Goal: Task Accomplishment & Management: Complete application form

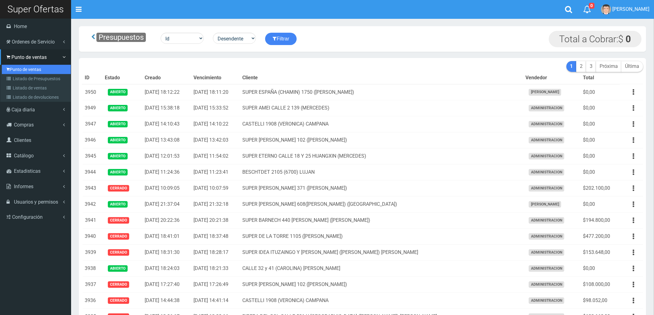
click at [15, 69] on link "Punto de ventas" at bounding box center [36, 69] width 69 height 9
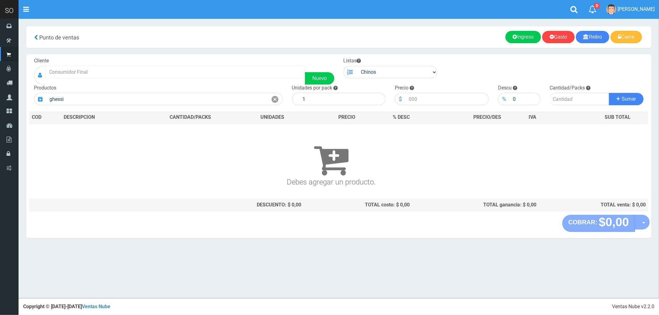
type input "ghessi"
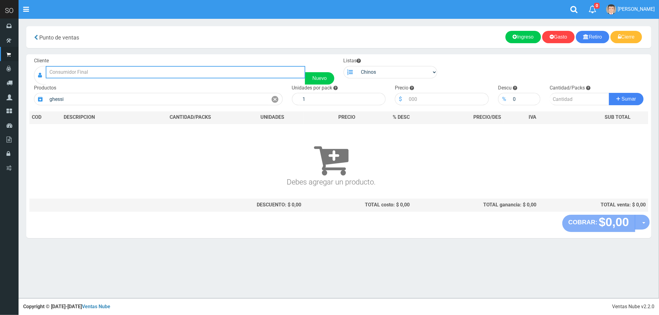
click at [114, 67] on input "text" at bounding box center [176, 72] width 260 height 12
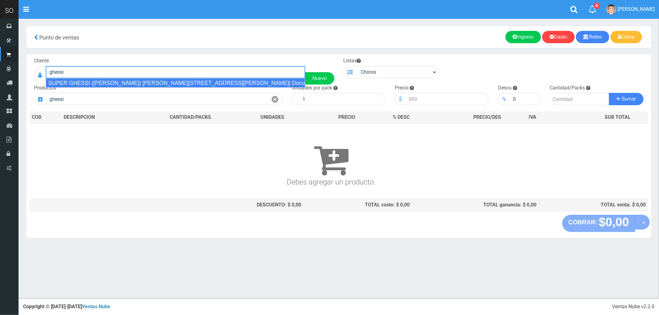
click at [120, 85] on div "SUPER GHESSI (DAMIAN) AV CAMPORA 2668 (GILES)| Documento: 45587788 | Teléfono:" at bounding box center [176, 82] width 260 height 9
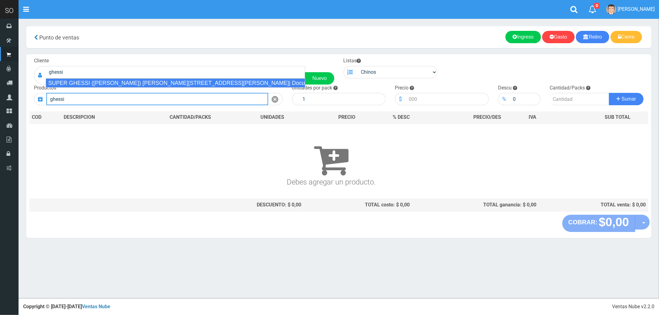
type input "SUPER GHESSI (DAMIAN) AV CAMPORA 2668 (GILES)| Documento: 45587788 | Teléfono:"
select select
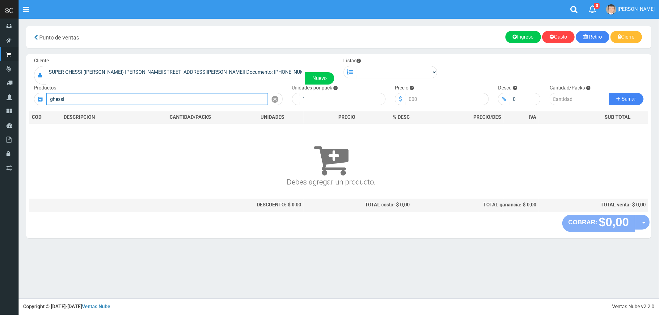
drag, startPoint x: 69, startPoint y: 99, endPoint x: 36, endPoint y: 97, distance: 33.4
click at [36, 97] on div "ghessi" at bounding box center [158, 99] width 249 height 12
type input "a"
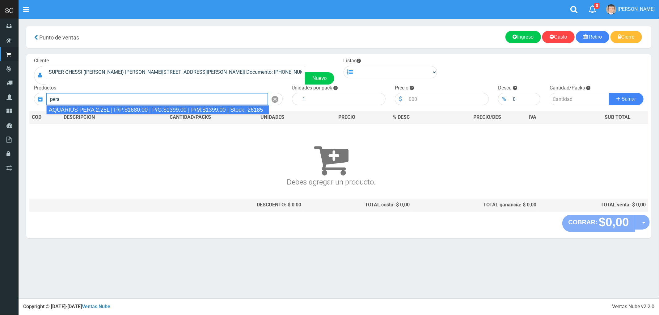
click at [112, 107] on div "AQUARIUS PERA 2.25L | P/P:$1680.00 | P/G:$1399.00 | P/M:$1399.00 | Stock:-26185" at bounding box center [157, 109] width 223 height 9
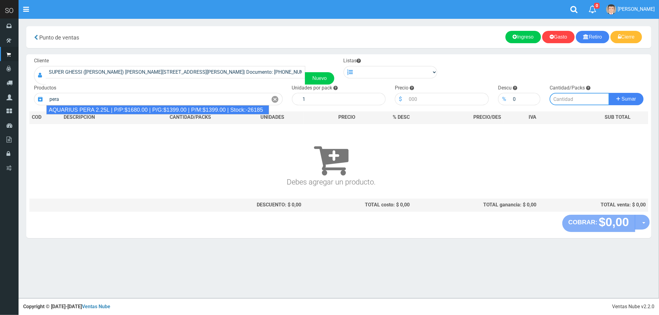
type input "AQUARIUS PERA 2.25L | P/P:$1680.00 | P/G:$1399.00 | P/M:$1399.00 | Stock:-26185"
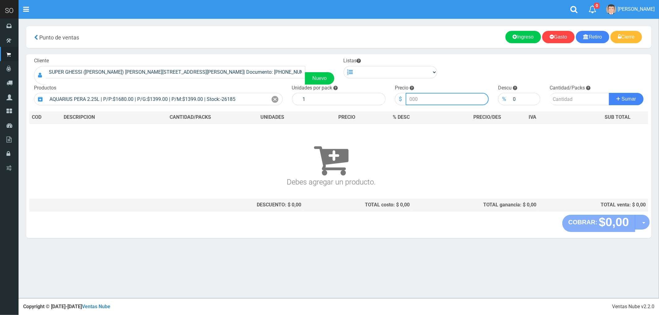
click at [429, 103] on input "number" at bounding box center [447, 99] width 83 height 12
drag, startPoint x: 385, startPoint y: 72, endPoint x: 382, endPoint y: 74, distance: 3.3
click at [384, 72] on select "Chinos . ." at bounding box center [397, 72] width 81 height 12
select select "1"
click at [357, 66] on select "Chinos . ." at bounding box center [397, 72] width 81 height 12
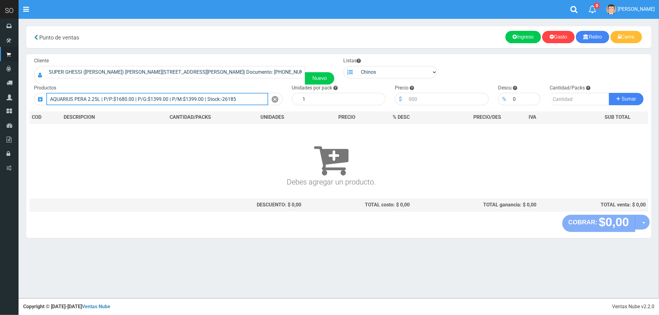
drag, startPoint x: 213, startPoint y: 97, endPoint x: 43, endPoint y: 114, distance: 170.8
click at [43, 114] on div "Cliente SUPER GHESSI (DAMIAN) AV CAMPORA 2668 (GILES)| Documento: 45587788 | Te…" at bounding box center [338, 134] width 625 height 161
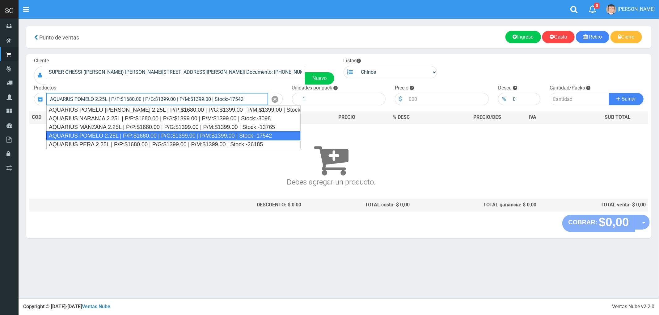
type input "AQUARIUS PERA 2.25L | P/P:$1680.00 | P/G:$1399.00 | P/M:$1399.00 | Stock:-26185"
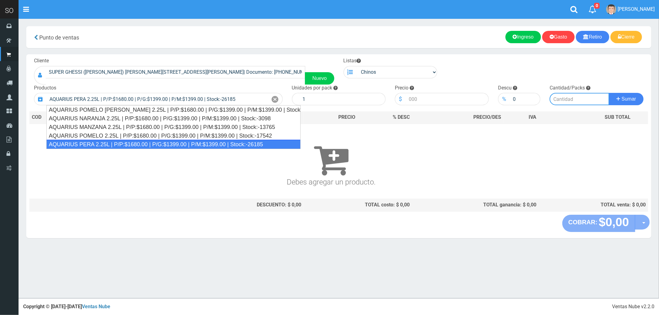
type input "6"
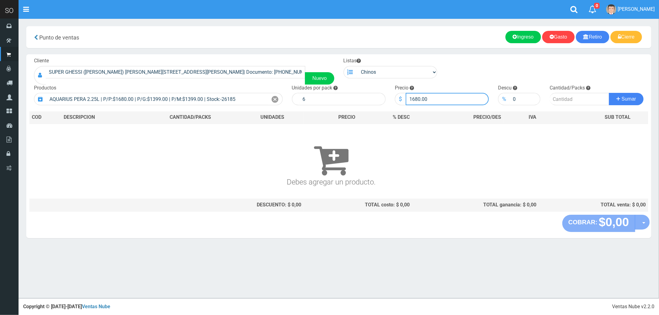
drag, startPoint x: 427, startPoint y: 98, endPoint x: 387, endPoint y: 95, distance: 40.0
click at [387, 57] on form "Cliente SUPER GHESSI (DAMIAN) AV CAMPORA 2668 (GILES)| Documento: 45587788 | Te…" at bounding box center [338, 57] width 619 height 0
type input "1550"
click at [561, 99] on input "number" at bounding box center [580, 99] width 60 height 12
type input "6"
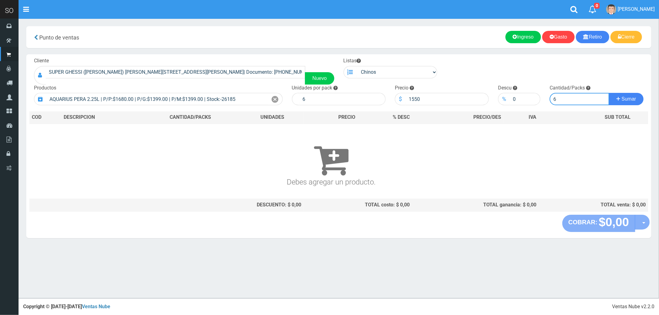
click at [609, 93] on button "Sumar" at bounding box center [626, 99] width 35 height 12
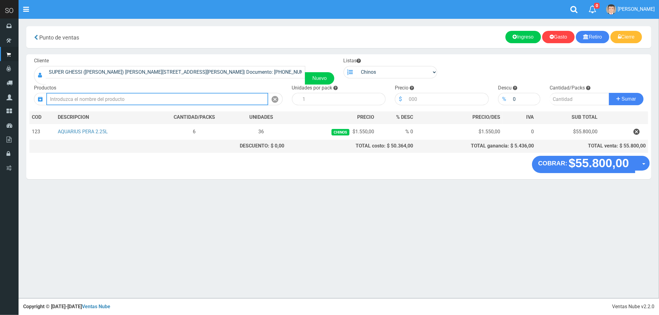
click at [103, 98] on input "text" at bounding box center [157, 99] width 222 height 12
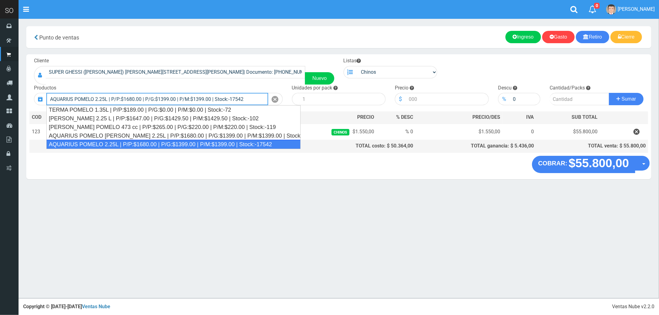
type input "AQUARIUS POMELO 2.25L | P/P:$1680.00 | P/G:$1399.00 | P/M:$1399.00 | Stock:-175…"
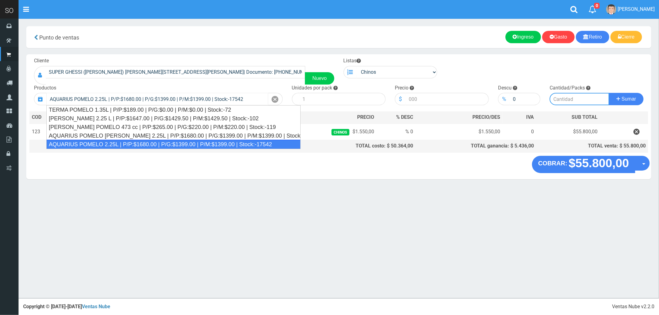
type input "6"
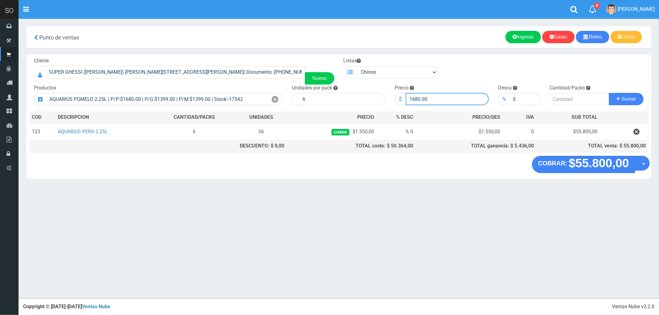
click at [416, 101] on input "1680.00" at bounding box center [447, 99] width 83 height 12
type input "1550"
type input "6"
click at [609, 93] on button "Sumar" at bounding box center [626, 99] width 35 height 12
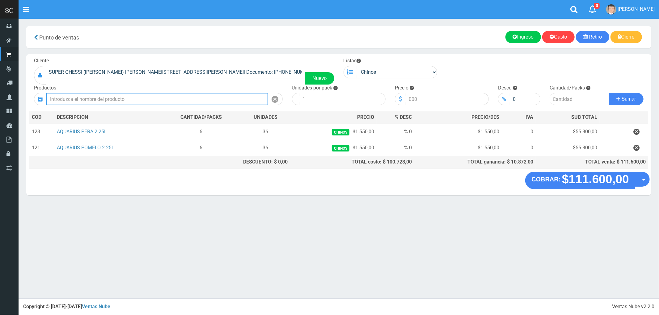
click at [82, 99] on input "text" at bounding box center [157, 99] width 222 height 12
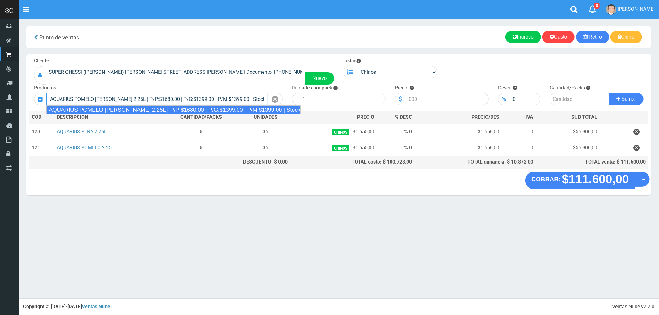
type input "AQUARIUS POMELO ROSADO 2.25L | P/P:$1680.00 | P/G:$1399.00 | P/M:$1399.00 | Sto…"
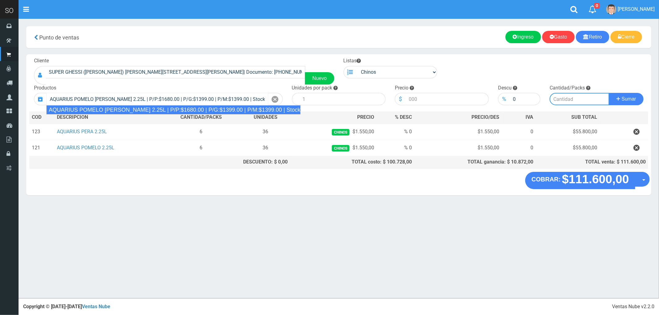
type input "6"
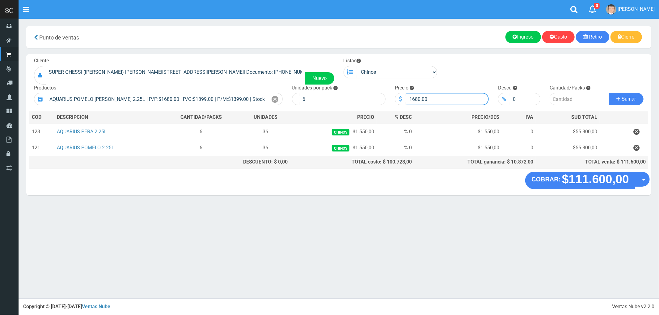
click at [409, 99] on input "1680.00" at bounding box center [447, 99] width 83 height 12
type input "1550"
click at [565, 101] on input "number" at bounding box center [580, 99] width 60 height 12
type input "2"
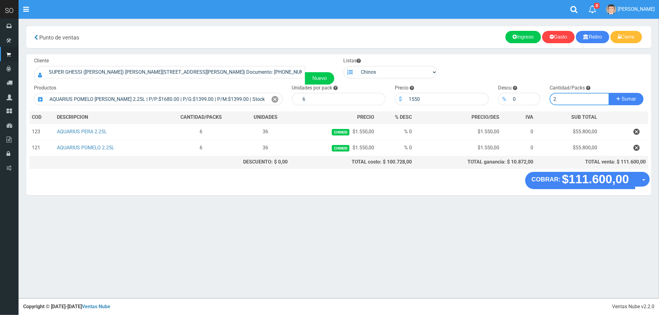
click at [609, 93] on button "Sumar" at bounding box center [626, 99] width 35 height 12
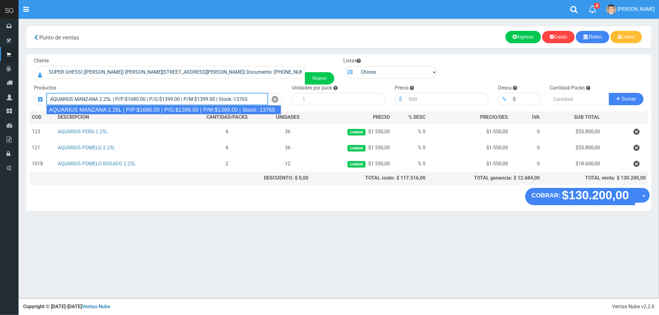
type input "AQUARIUS MANZANA 2.25L | P/P:$1680.00 | P/G:$1399.00 | P/M:$1399.00 | Stock:-13…"
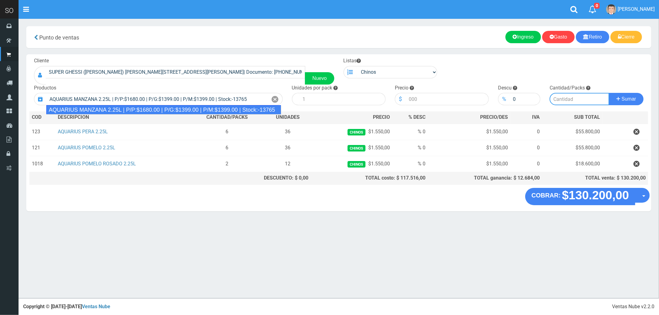
type input "6"
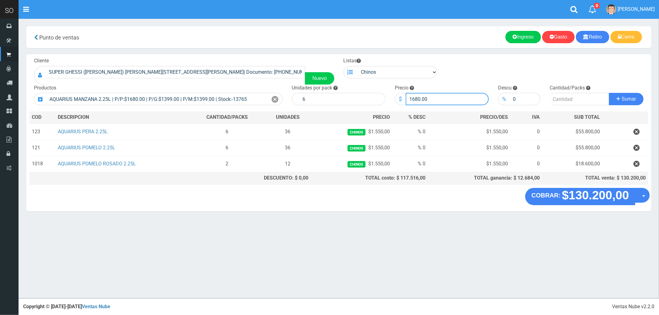
click at [416, 100] on input "1680.00" at bounding box center [447, 99] width 83 height 12
type input "1550"
click at [560, 100] on input "number" at bounding box center [580, 99] width 60 height 12
type input "2"
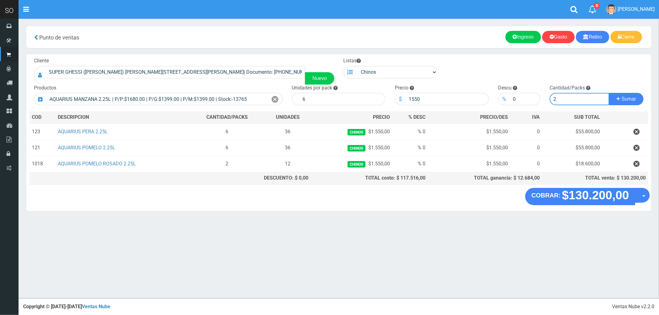
click at [609, 93] on button "Sumar" at bounding box center [626, 99] width 35 height 12
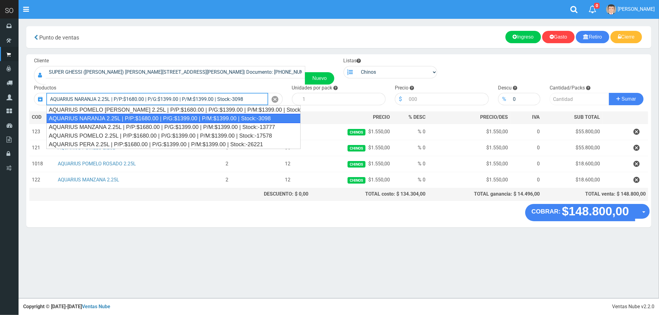
type input "AQUARIUS NARANJA 2.25L | P/P:$1680.00 | P/G:$1399.00 | P/M:$1399.00 | Stock:-30…"
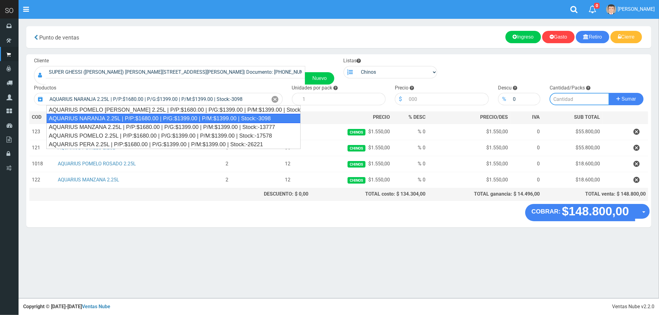
type input "6"
type input "1680.00"
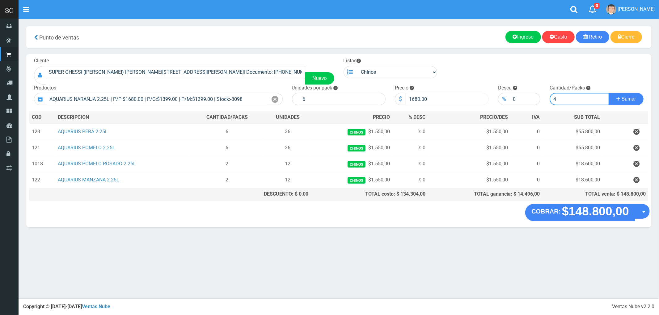
type input "4"
click at [416, 96] on input "1680.00" at bounding box center [447, 99] width 83 height 12
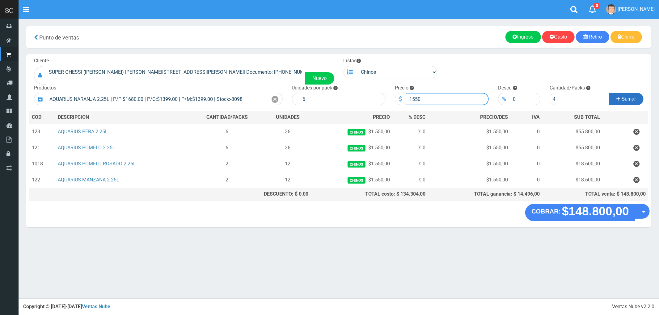
type input "1550"
click at [623, 97] on span "Sumar" at bounding box center [629, 98] width 15 height 5
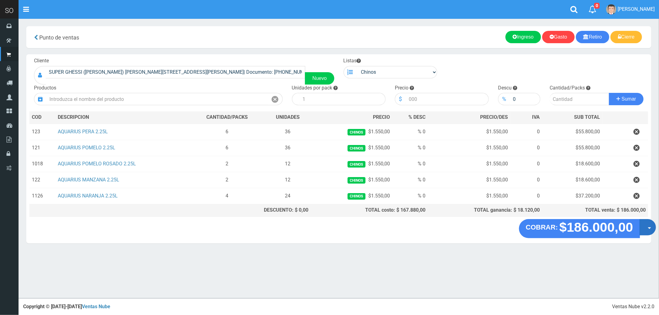
click at [650, 229] on button "Opciones" at bounding box center [648, 227] width 16 height 16
click at [636, 246] on link "Crear presupuesto" at bounding box center [627, 244] width 55 height 14
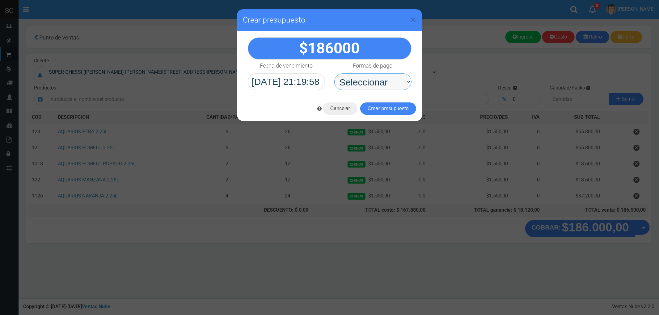
click at [371, 81] on select "Seleccionar Efectivo Tarjeta de Crédito Depósito Débito" at bounding box center [372, 82] width 77 height 17
select select "Efectivo"
click at [334, 74] on select "Seleccionar Efectivo Tarjeta de Crédito Depósito Débito" at bounding box center [372, 82] width 77 height 17
click at [386, 109] on button "Crear presupuesto" at bounding box center [388, 109] width 56 height 12
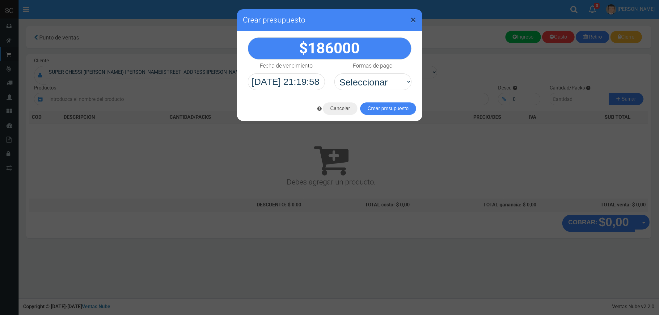
click at [414, 19] on span "×" at bounding box center [413, 20] width 5 height 12
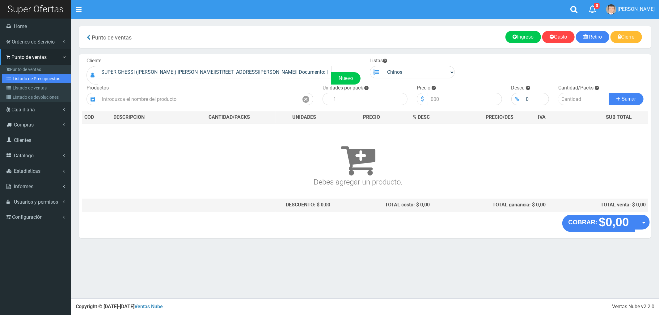
click at [33, 76] on link "Listado de Presupuestos" at bounding box center [36, 78] width 69 height 9
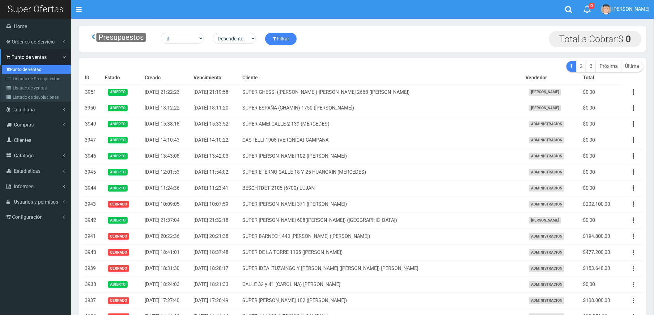
click at [16, 68] on link "Punto de ventas" at bounding box center [36, 69] width 69 height 9
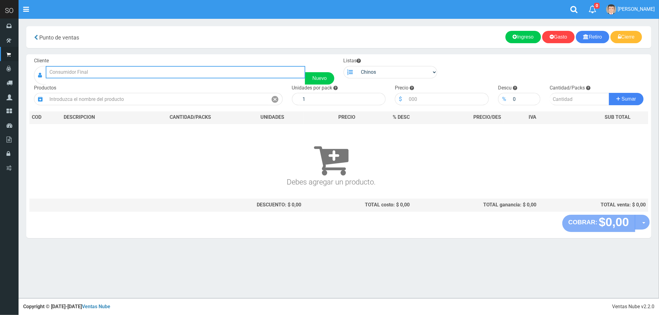
click at [98, 68] on input "text" at bounding box center [176, 72] width 260 height 12
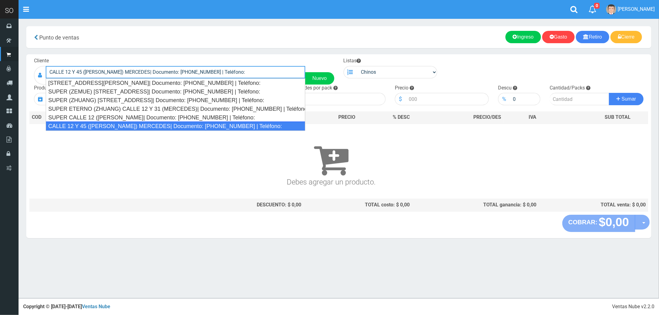
type input "CALLE 12 Y 45 ([PERSON_NAME]) MERCEDES| Documento: [PHONE_NUMBER] | Teléfono:"
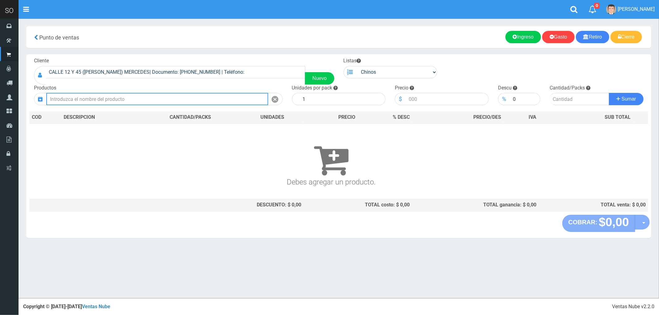
click at [73, 101] on input "text" at bounding box center [157, 99] width 222 height 12
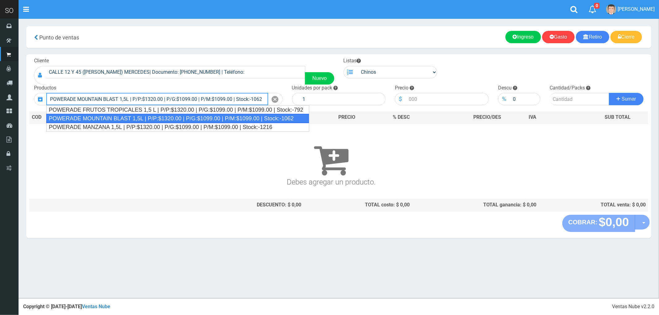
type input "POWERADE MOUNTAIN BLAST 1,5L | P/P:$1320.00 | P/G:$1099.00 | P/M:$1099.00 | Sto…"
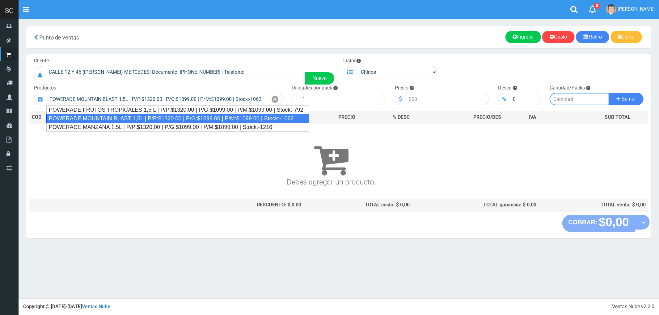
type input "4"
type input "1320.00"
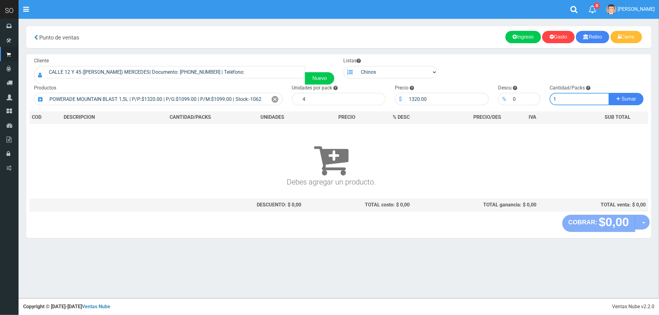
type input "1"
click at [609, 93] on button "Sumar" at bounding box center [626, 99] width 35 height 12
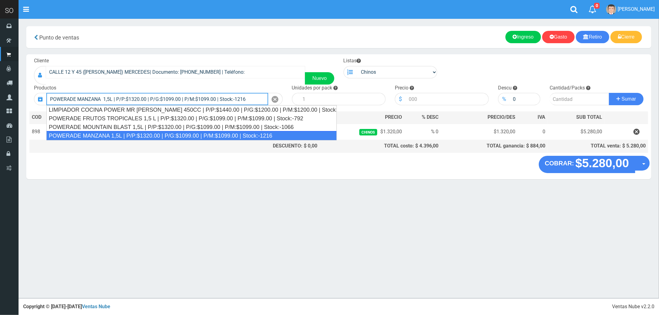
type input "POWERADE MANZANA 1,5L | P/P:$1320.00 | P/G:$1099.00 | P/M:$1099.00 | Stock:-1216"
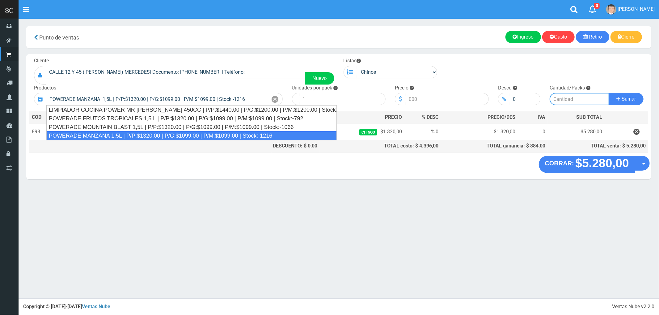
type input "4"
type input "1320.00"
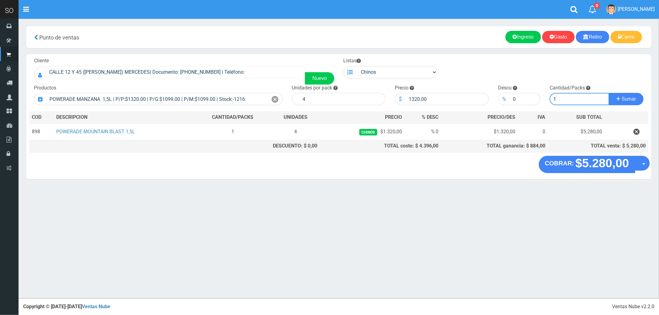
type input "1"
click at [609, 93] on button "Sumar" at bounding box center [626, 99] width 35 height 12
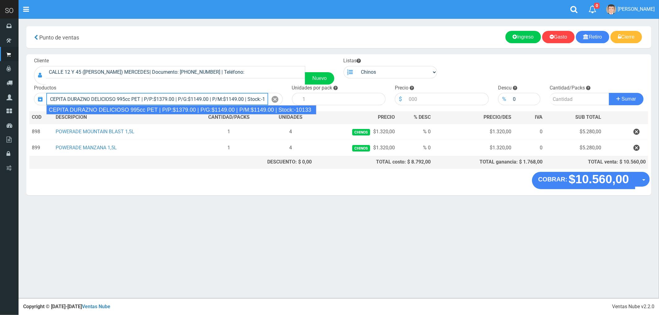
type input "CEPITA DURAZNO DELICIOSO 995cc PET | P/P:$1379.00 | P/G:$1149.00 | P/M:$1149.00…"
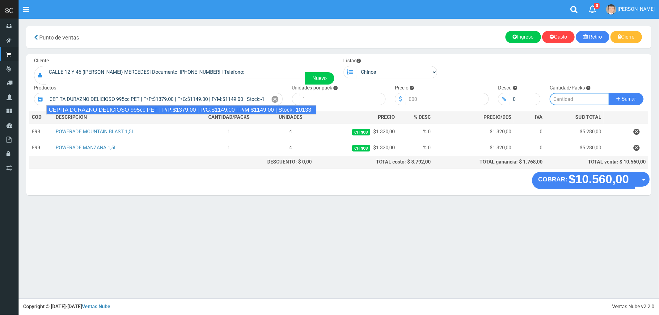
type input "6"
type input "1379.00"
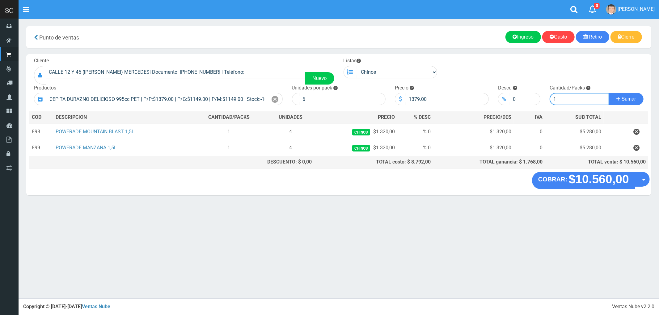
type input "1"
click at [609, 93] on button "Sumar" at bounding box center [626, 99] width 35 height 12
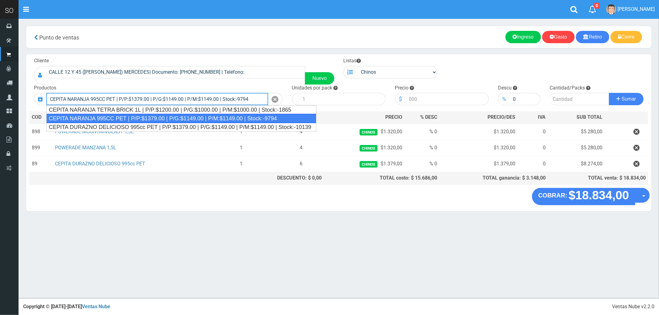
type input "CEPITA NARANJA 995CC PET | P/P:$1379.00 | P/G:$1149.00 | P/M:$1149.00 | Stock:-…"
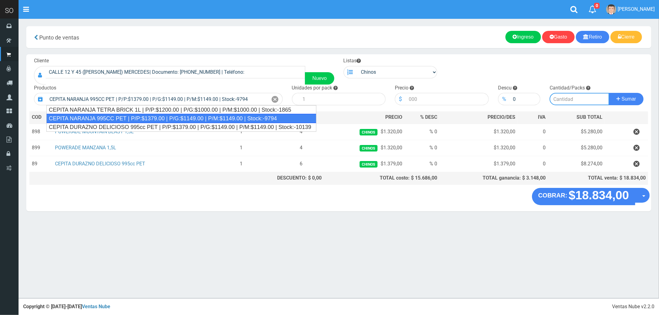
type input "6"
type input "1379.00"
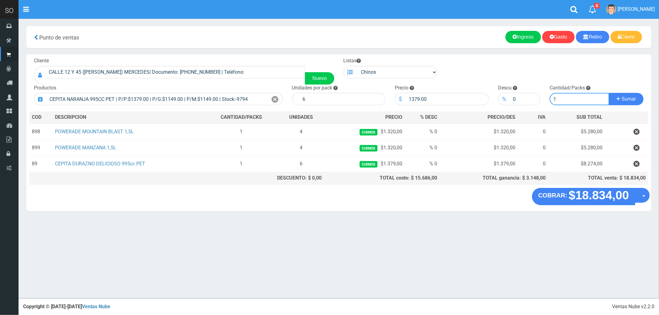
type input "1"
click at [609, 93] on button "Sumar" at bounding box center [626, 99] width 35 height 12
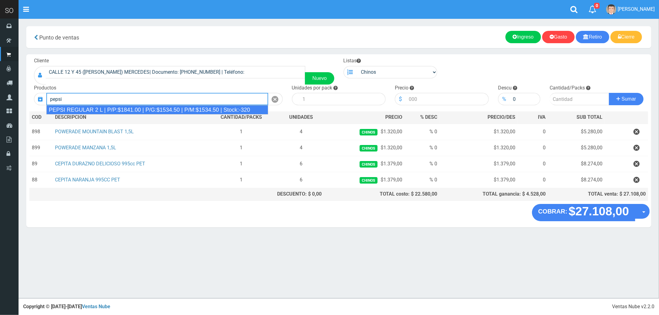
click at [111, 109] on div "PEPSI REGULAR 2 L | P/P:$1841.00 | P/G:$1534.50 | P/M:$1534.50 | Stock:-320" at bounding box center [157, 109] width 222 height 9
type input "PEPSI REGULAR 2 L | P/P:$1841.00 | P/G:$1534.50 | P/M:$1534.50 | Stock:-320"
type input "8"
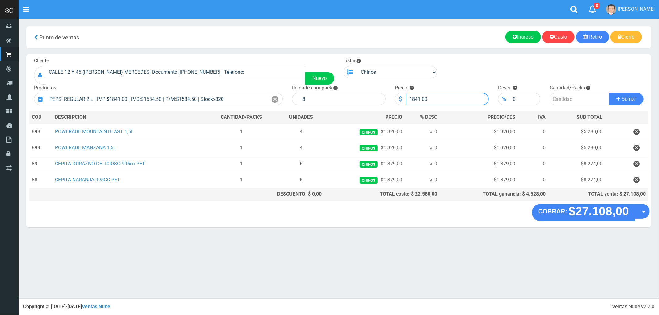
drag, startPoint x: 435, startPoint y: 100, endPoint x: 402, endPoint y: 100, distance: 33.1
click at [402, 100] on div "$ 1841.00" at bounding box center [442, 99] width 94 height 12
type input "1680"
click at [564, 97] on input "number" at bounding box center [580, 99] width 60 height 12
type input "1"
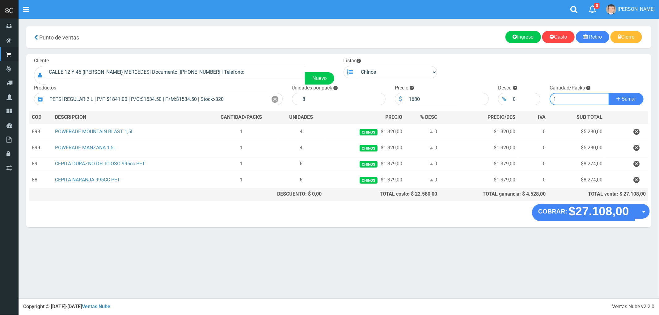
click at [609, 93] on button "Sumar" at bounding box center [626, 99] width 35 height 12
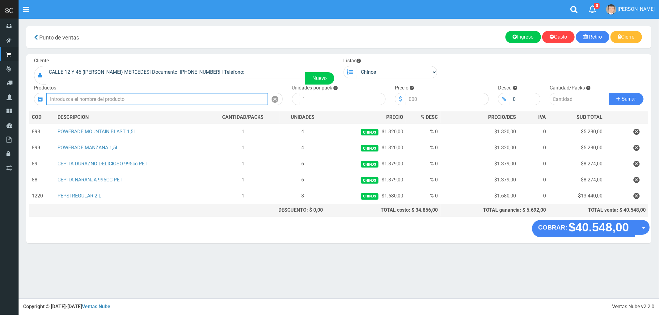
click at [95, 98] on input "text" at bounding box center [157, 99] width 222 height 12
drag, startPoint x: 64, startPoint y: 98, endPoint x: 40, endPoint y: 99, distance: 24.1
click at [40, 99] on div "pepsi" at bounding box center [158, 99] width 249 height 12
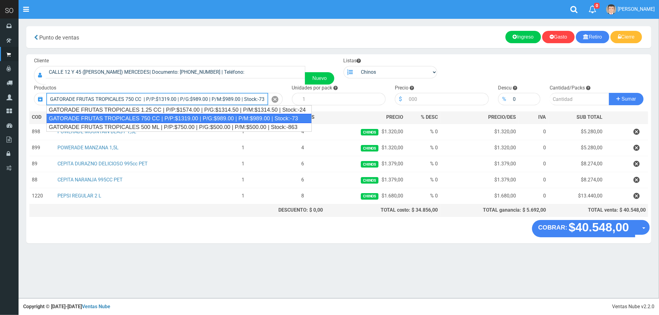
type input "GATORADE FRUTAS TROPICALES 750 CC | P/P:$1319.00 | P/G:$989.00 | P/M:$989.00 | …"
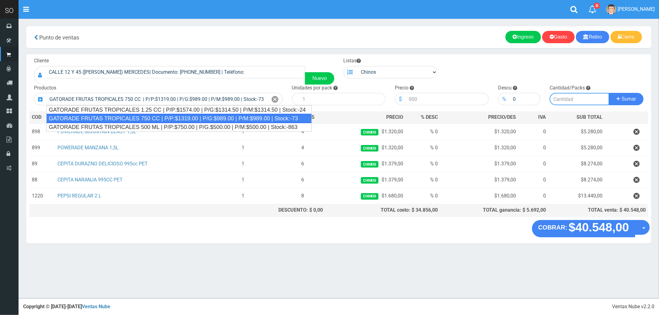
type input "6"
type input "1319.00"
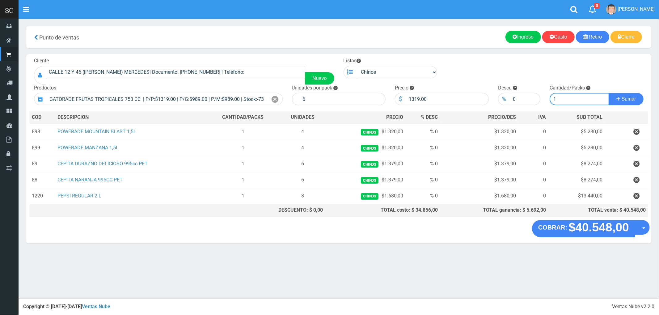
type input "1"
click at [609, 93] on button "Sumar" at bounding box center [626, 99] width 35 height 12
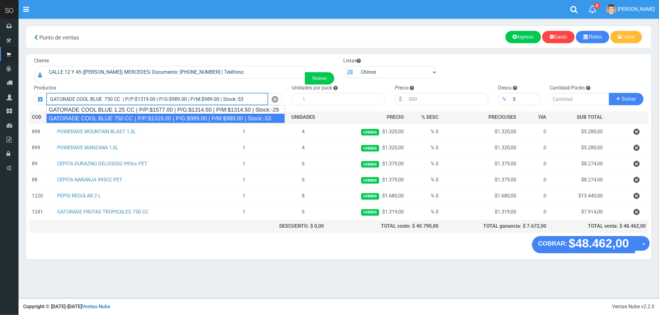
type input "GATORADE COOL BLUE 750 CC | P/P:$1319.00 | P/G:$989.00 | P/M:$989.00 | Stock:-53"
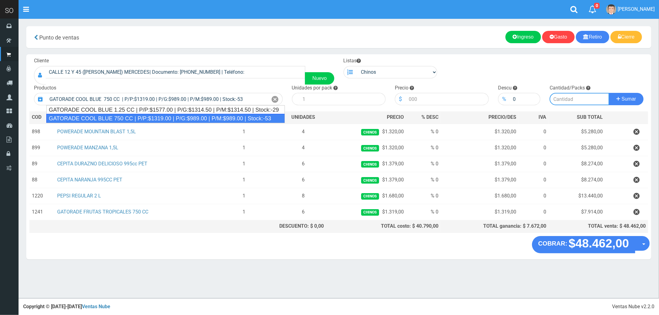
type input "6"
type input "1319.00"
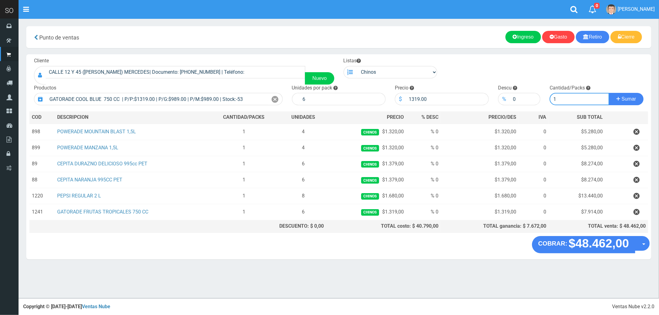
type input "1"
click at [609, 93] on button "Sumar" at bounding box center [626, 99] width 35 height 12
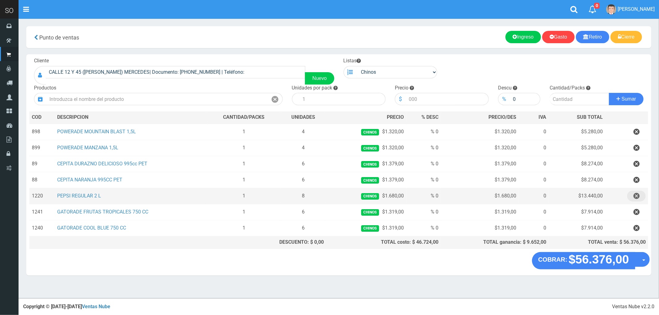
click at [638, 197] on icon "button" at bounding box center [636, 196] width 6 height 11
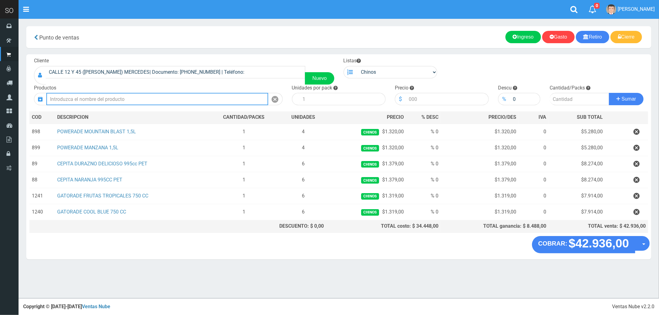
click at [135, 97] on input "text" at bounding box center [157, 99] width 222 height 12
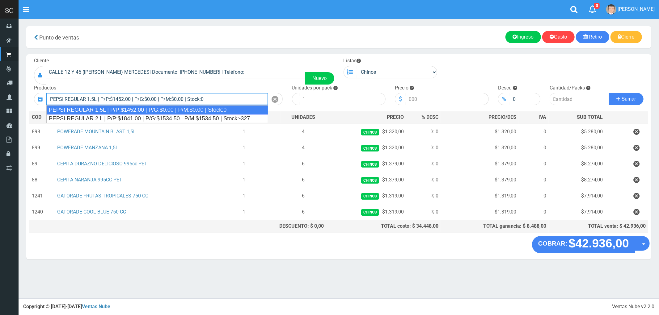
type input "PEPSI REGULAR 1.5L | P/P:$1452.00 | P/G:$0.00 | P/M:$0.00 | Stock:0"
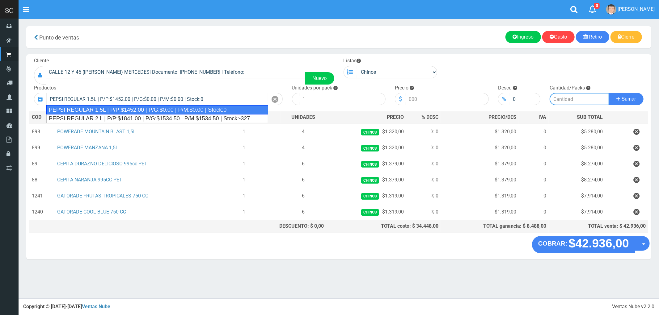
type input "6"
type input "1452.00"
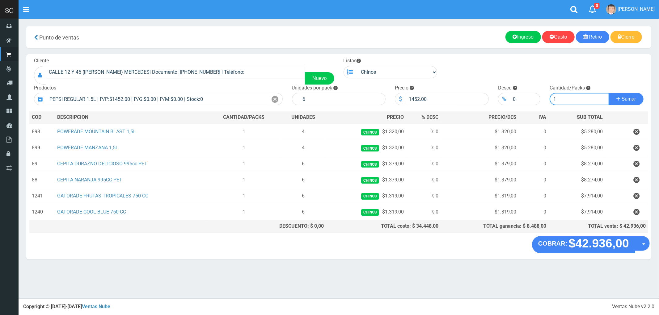
type input "1"
click at [609, 93] on button "Sumar" at bounding box center [626, 99] width 35 height 12
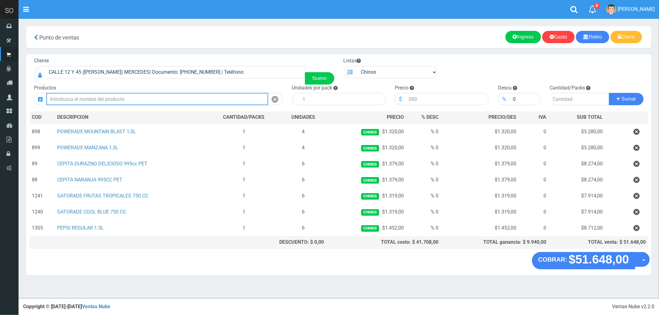
click at [79, 101] on input "text" at bounding box center [157, 99] width 222 height 12
type input "S"
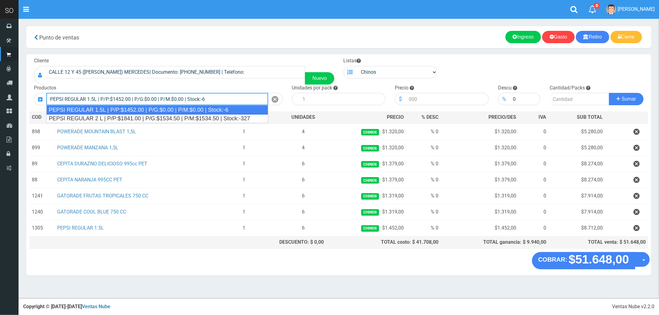
type input "PEPSI REGULAR 1.5L | P/P:$1452.00 | P/G:$0.00 | P/M:$0.00 | Stock:-6"
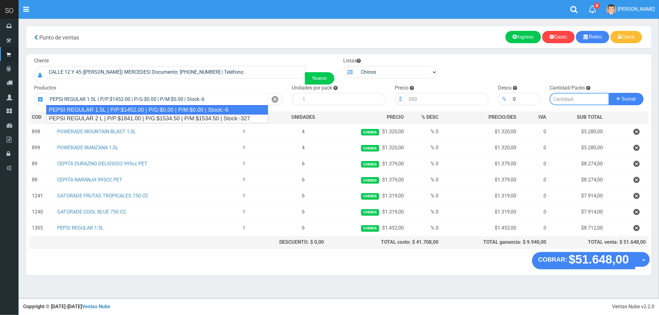
type input "6"
type input "1452.00"
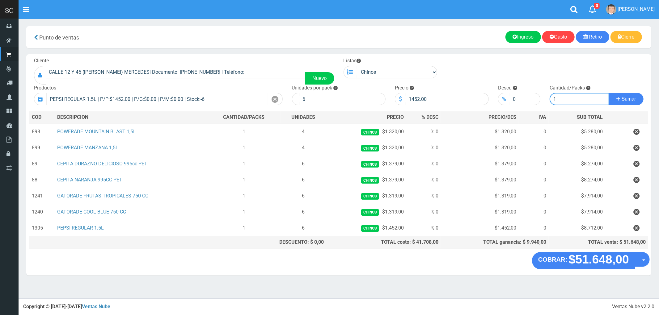
type input "1"
click at [609, 93] on button "Sumar" at bounding box center [626, 99] width 35 height 12
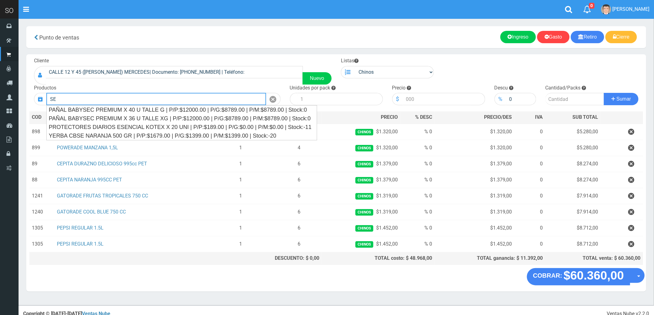
type input "S"
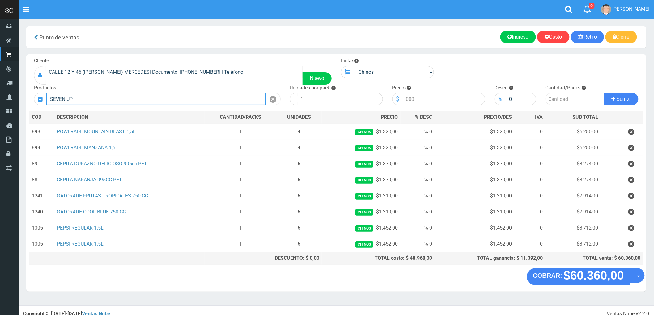
type input "SEVEN UP"
drag, startPoint x: 79, startPoint y: 99, endPoint x: 44, endPoint y: 95, distance: 35.5
click at [44, 95] on div "SEVEN UP Introduzca los productos" at bounding box center [157, 99] width 247 height 12
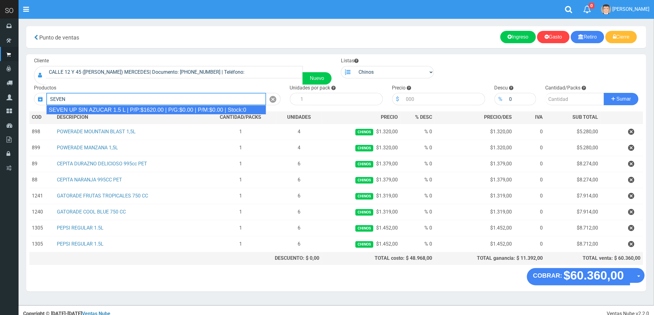
click at [92, 107] on div "SEVEN UP SIN AZUCAR 1.5 L | P/P:$1620.00 | P/G:$0.00 | P/M:$0.00 | Stock:0" at bounding box center [156, 109] width 220 height 9
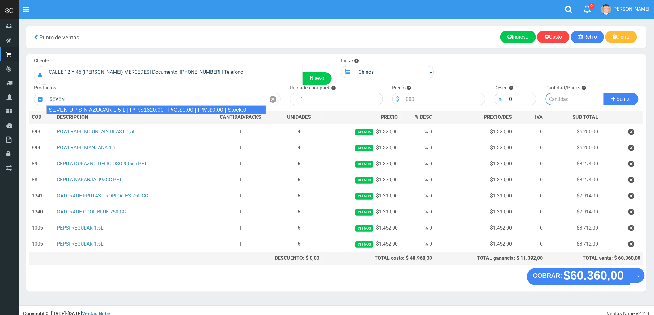
type input "SEVEN UP SIN AZUCAR 1.5 L | P/P:$1620.00 | P/G:$0.00 | P/M:$0.00 | Stock:0"
type input "8"
type input "1620.00"
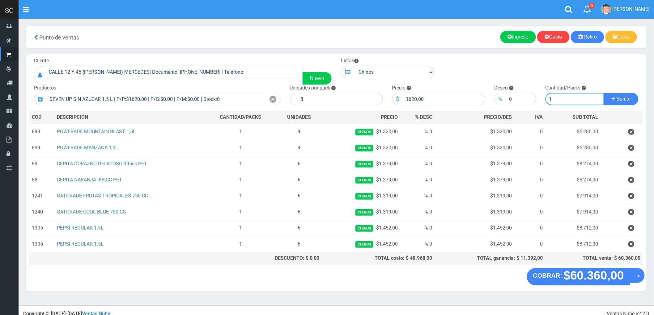
type input "1"
click at [604, 93] on button "Sumar" at bounding box center [621, 99] width 35 height 12
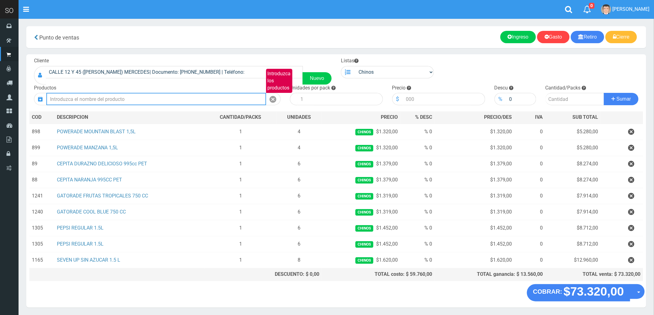
click at [97, 103] on input "Introduzca los productos" at bounding box center [156, 99] width 220 height 12
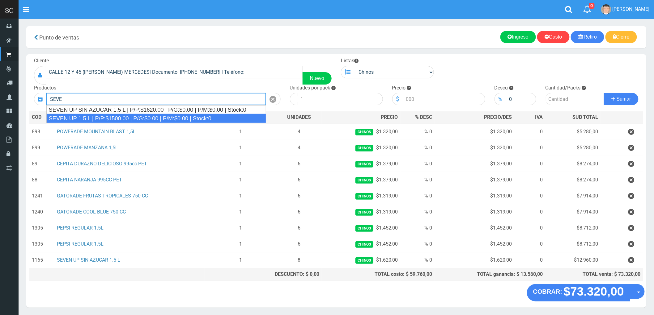
click at [101, 118] on div "SEVEN UP 1.5 L | P/P:$1500.00 | P/G:$0.00 | P/M:$0.00 | Stock:0" at bounding box center [156, 118] width 220 height 9
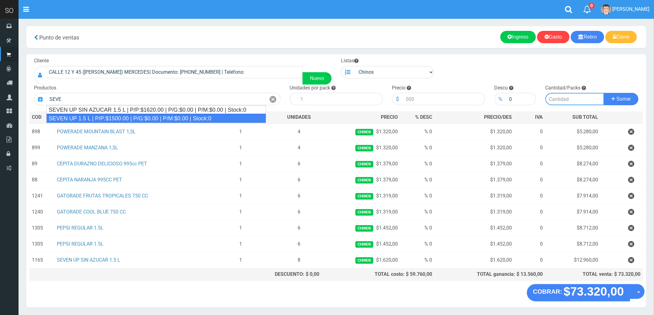
type input "SEVEN UP 1.5 L | P/P:$1500.00 | P/G:$0.00 | P/M:$0.00 | Stock:0"
type input "8"
type input "1500.00"
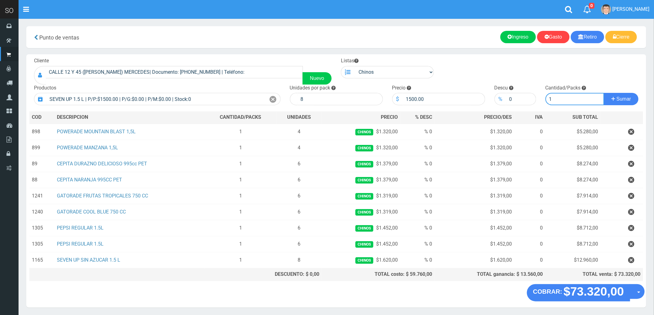
type input "1"
click at [604, 93] on button "Sumar" at bounding box center [621, 99] width 35 height 12
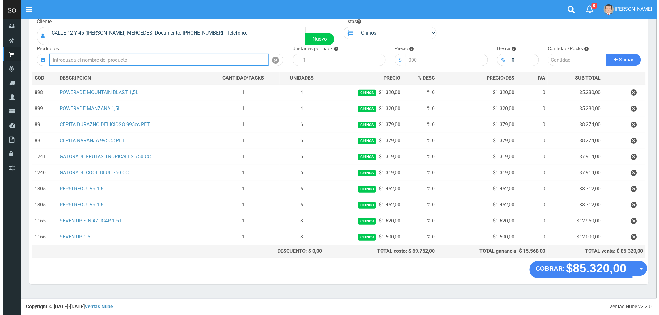
scroll to position [40, 0]
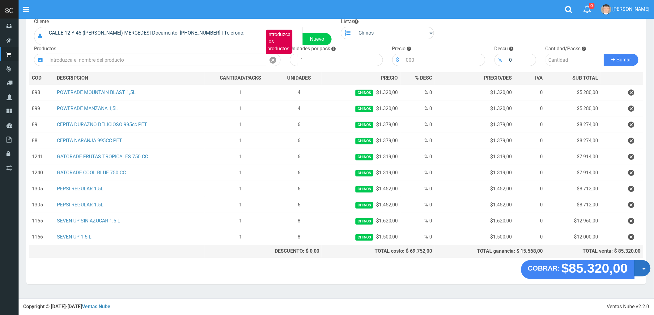
click at [643, 270] on button "Opciones" at bounding box center [642, 268] width 16 height 16
click at [627, 285] on link "Crear presupuesto" at bounding box center [622, 285] width 55 height 14
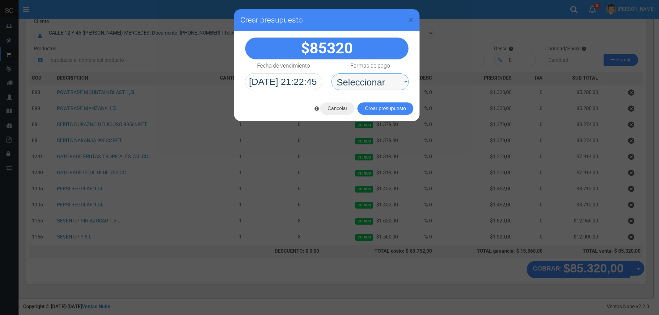
click at [369, 82] on select "Seleccionar Efectivo Tarjeta de Crédito Depósito Débito" at bounding box center [370, 82] width 77 height 17
select select "Efectivo"
click at [332, 74] on select "Seleccionar Efectivo Tarjeta de Crédito Depósito Débito" at bounding box center [370, 82] width 77 height 17
click at [390, 108] on button "Crear presupuesto" at bounding box center [385, 109] width 56 height 12
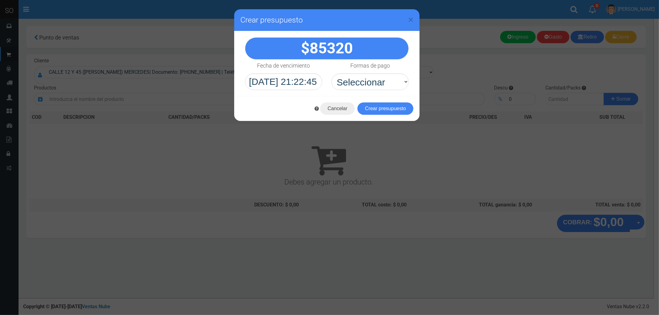
scroll to position [0, 0]
drag, startPoint x: 409, startPoint y: 17, endPoint x: 412, endPoint y: 20, distance: 4.4
click at [412, 20] on span "×" at bounding box center [410, 20] width 5 height 12
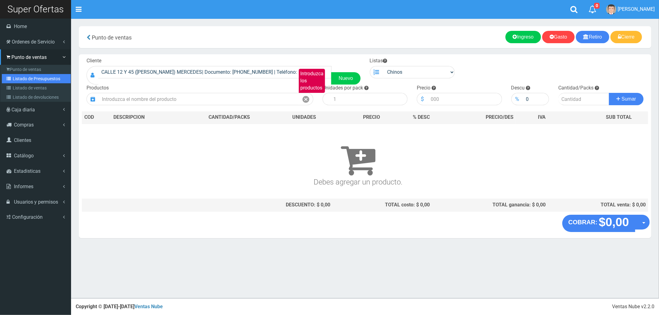
click at [33, 75] on link "Listado de Presupuestos" at bounding box center [36, 78] width 69 height 9
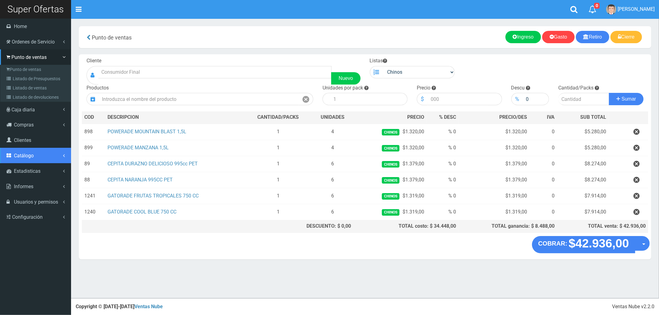
click at [27, 155] on span "Catálogo" at bounding box center [24, 156] width 20 height 6
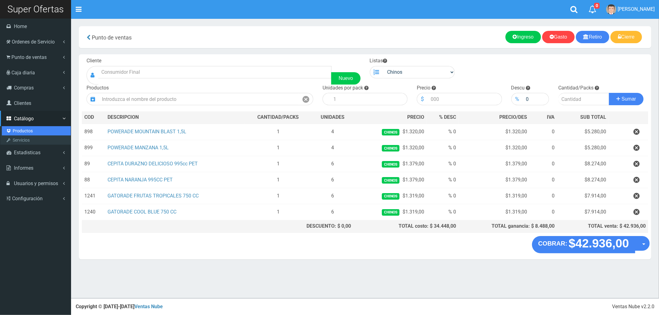
click at [16, 129] on link "Productos" at bounding box center [36, 130] width 69 height 9
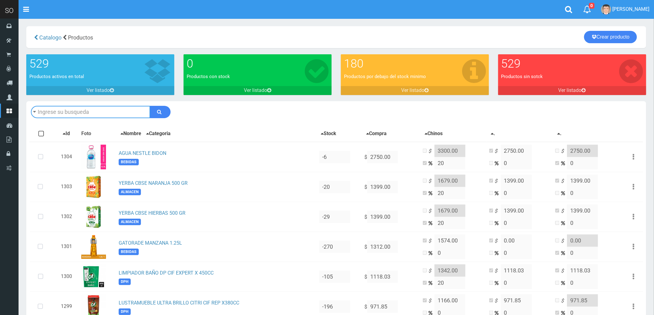
click at [93, 111] on input "text" at bounding box center [90, 112] width 119 height 12
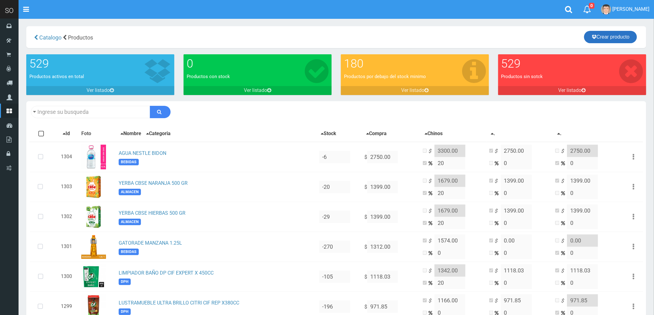
click at [611, 36] on link "Crear producto" at bounding box center [610, 37] width 53 height 12
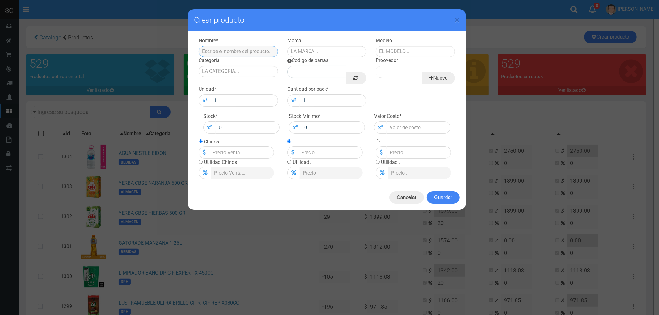
click at [217, 51] on input "text" at bounding box center [238, 51] width 79 height 11
type input "PEPSI REGULAR 1.5L"
click at [329, 46] on input "text" at bounding box center [326, 51] width 79 height 11
type input "PEPSI"
click at [403, 48] on input "text" at bounding box center [415, 51] width 79 height 11
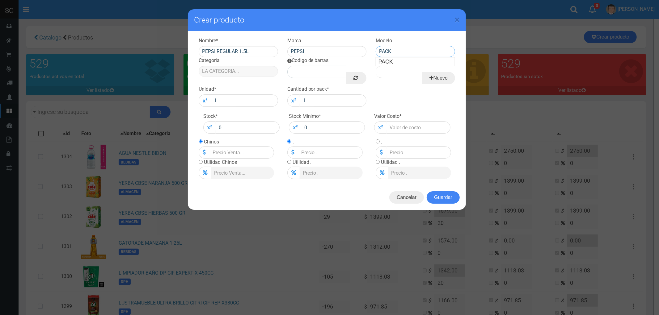
type input "PACK"
click at [222, 70] on input "Categoria" at bounding box center [238, 71] width 79 height 11
click at [224, 83] on div "BEBIDAS" at bounding box center [238, 81] width 79 height 9
type input "BEBIDAS"
click at [357, 78] on icon at bounding box center [355, 78] width 4 height 9
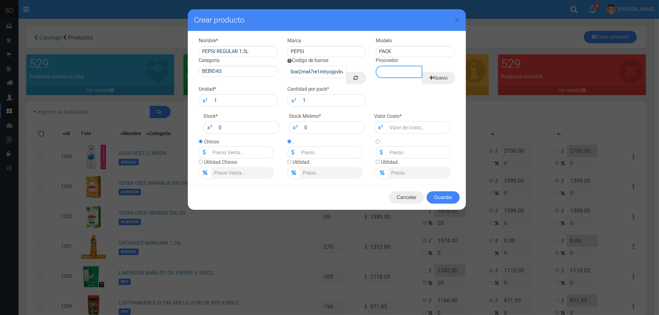
click at [390, 68] on input "Proovedor" at bounding box center [399, 72] width 46 height 12
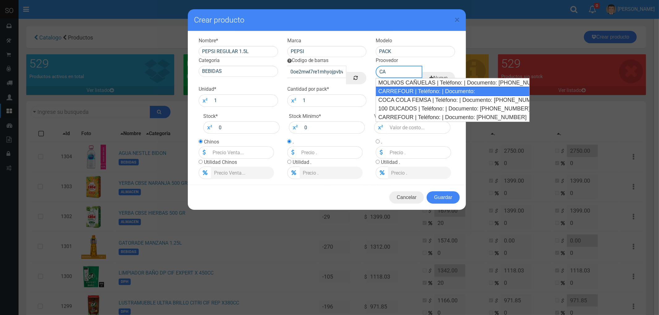
click at [396, 91] on div "CARREFOUR | Teléfono: | Documento:" at bounding box center [453, 91] width 154 height 9
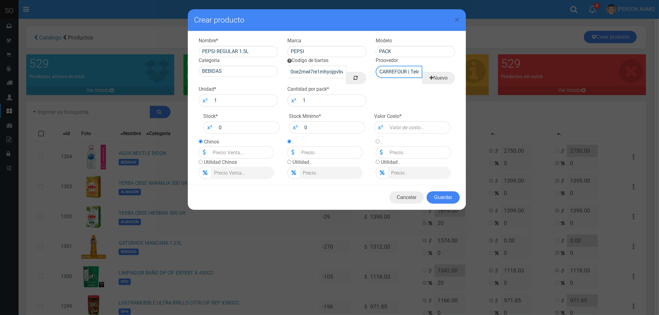
type input "CARREFOUR | Teléfono: | Documento:"
drag, startPoint x: 210, startPoint y: 103, endPoint x: 206, endPoint y: 104, distance: 4.1
click at [206, 104] on div "1" at bounding box center [238, 101] width 79 height 12
type input "8"
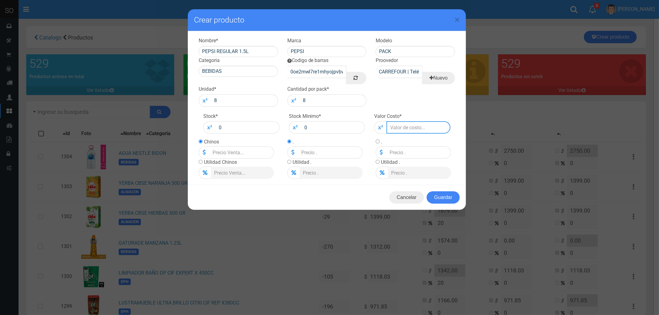
click at [405, 127] on input "number" at bounding box center [419, 127] width 64 height 12
click at [395, 127] on input "number" at bounding box center [419, 127] width 64 height 12
type input "1"
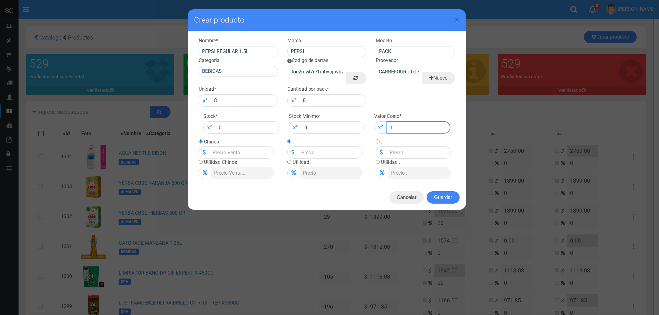
type input "1"
type input "13"
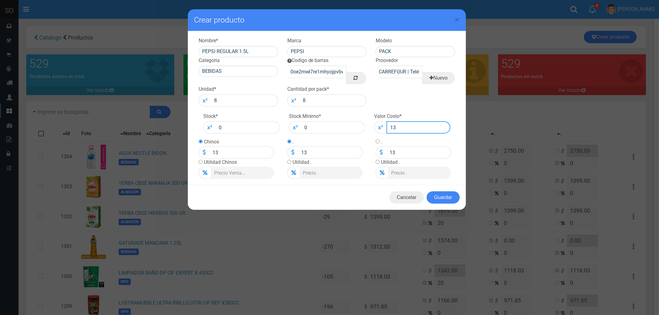
type input "130"
type input "1300"
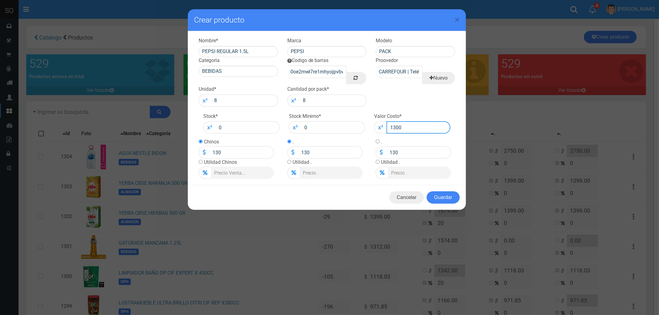
type input "1300"
click at [200, 163] on input "radio" at bounding box center [201, 162] width 4 height 4
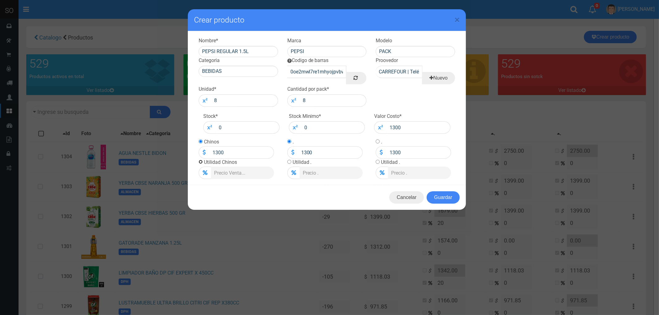
radio input "true"
click at [215, 172] on input "Lista de precios" at bounding box center [243, 173] width 64 height 12
type input "2"
type input "1326"
type input "20"
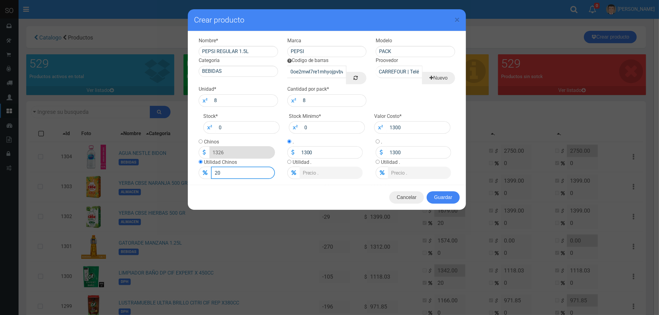
type input "1560"
type input "20"
drag, startPoint x: 394, startPoint y: 130, endPoint x: 371, endPoint y: 131, distance: 23.2
click at [371, 131] on div "Valor Costo * 1300" at bounding box center [413, 123] width 86 height 21
type input "12"
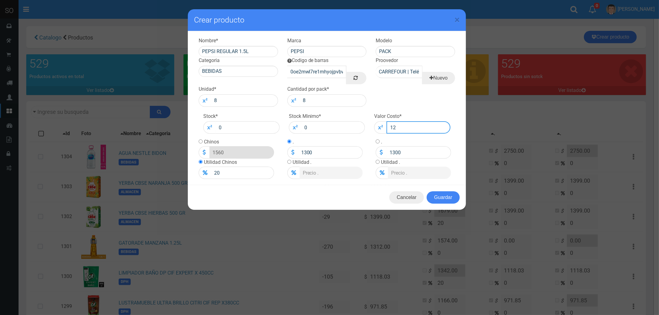
type input "14.4"
type input "12"
type input "120"
type input "144"
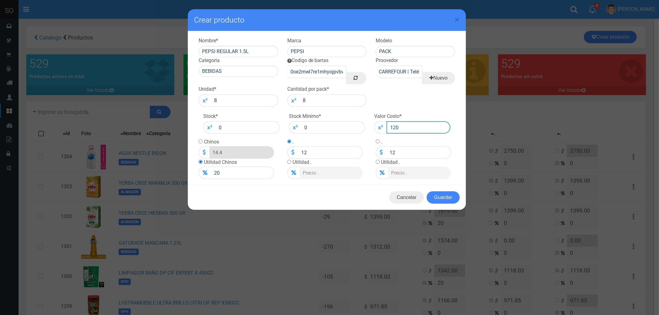
type input "120"
type input "1200"
type input "1440"
type input "1200"
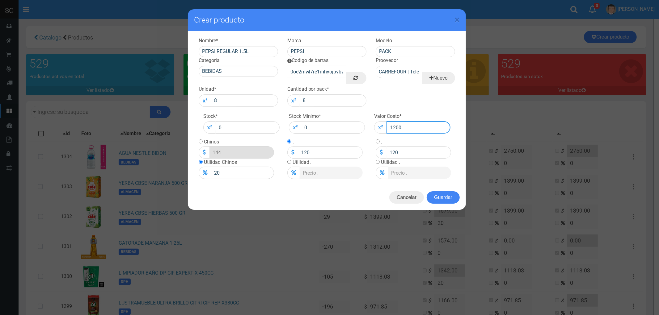
type input "1200"
drag, startPoint x: 396, startPoint y: 126, endPoint x: 432, endPoint y: 132, distance: 36.0
click at [432, 133] on input "1200" at bounding box center [419, 127] width 64 height 12
type input "121"
type input "145.2"
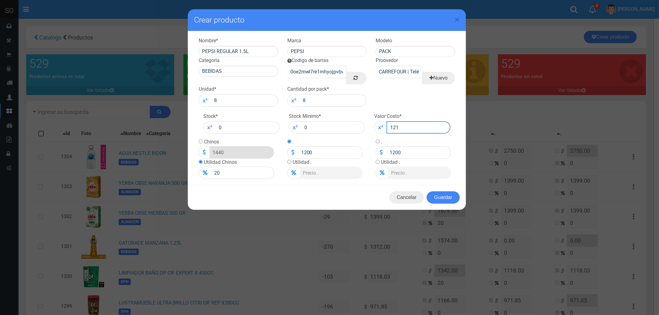
type input "121"
type input "1210"
type input "1452"
type input "1210"
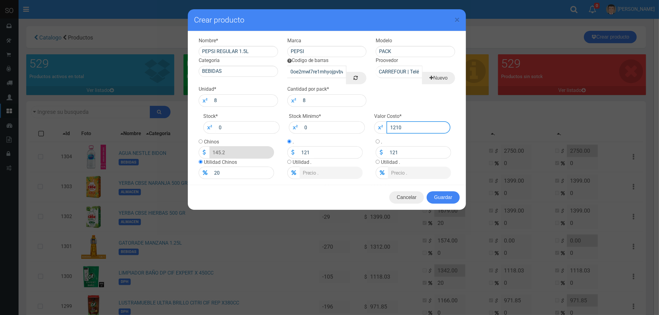
type input "1210"
drag, startPoint x: 320, startPoint y: 154, endPoint x: 298, endPoint y: 156, distance: 22.7
click at [298, 156] on input "1210" at bounding box center [330, 152] width 65 height 12
drag, startPoint x: 402, startPoint y: 154, endPoint x: 376, endPoint y: 154, distance: 26.3
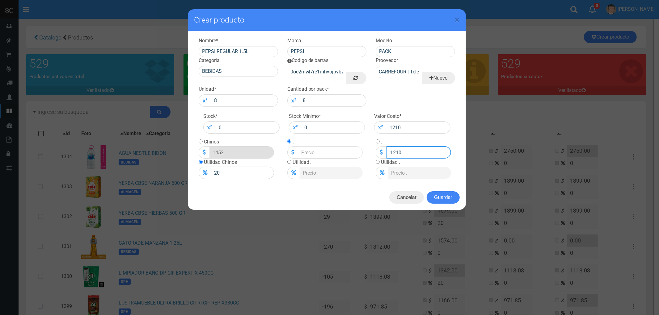
click at [376, 154] on div "1210" at bounding box center [413, 152] width 75 height 12
click at [447, 198] on button "Guardar" at bounding box center [443, 198] width 33 height 12
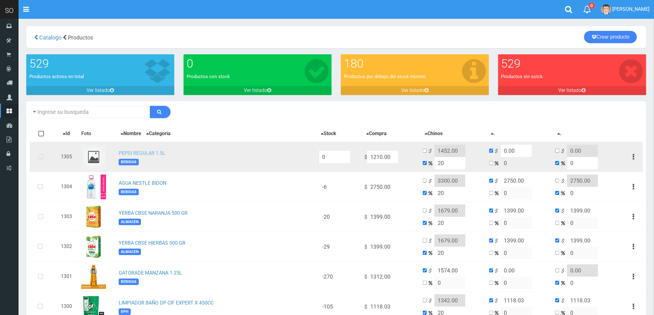
click at [138, 152] on link "PEPSI REGULAR 1.5L" at bounding box center [142, 153] width 47 height 6
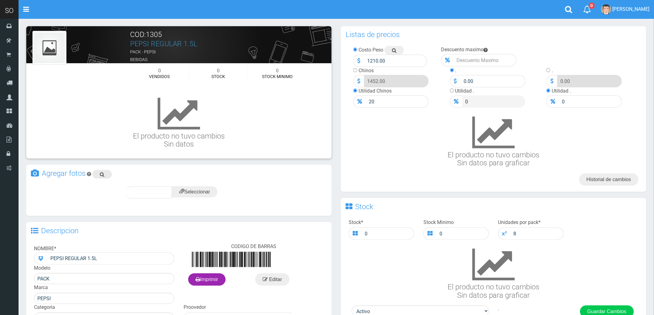
click at [100, 174] on icon at bounding box center [102, 174] width 5 height 9
click at [192, 192] on input "file" at bounding box center [195, 192] width 46 height 11
click at [209, 189] on div "subir" at bounding box center [209, 193] width 31 height 12
click at [209, 191] on span "subir" at bounding box center [210, 192] width 16 height 5
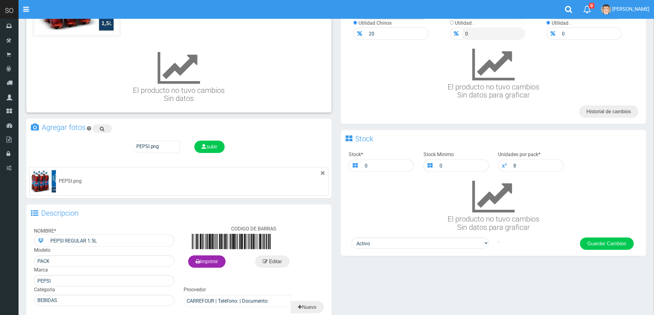
scroll to position [69, 0]
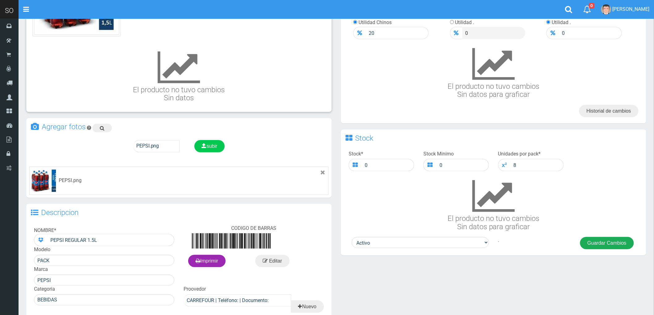
click at [607, 245] on button "Guardar Cambios" at bounding box center [607, 243] width 54 height 12
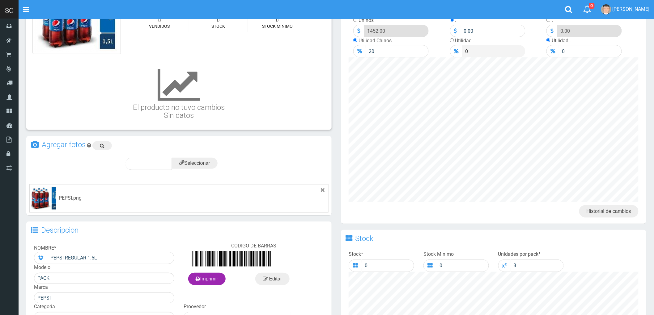
scroll to position [137, 0]
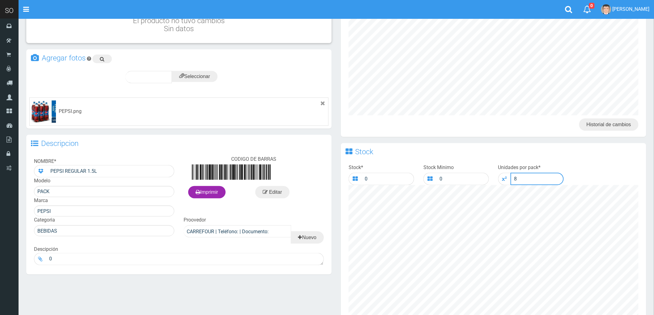
drag, startPoint x: 523, startPoint y: 180, endPoint x: 509, endPoint y: 181, distance: 14.2
click at [509, 181] on div "8" at bounding box center [531, 179] width 66 height 12
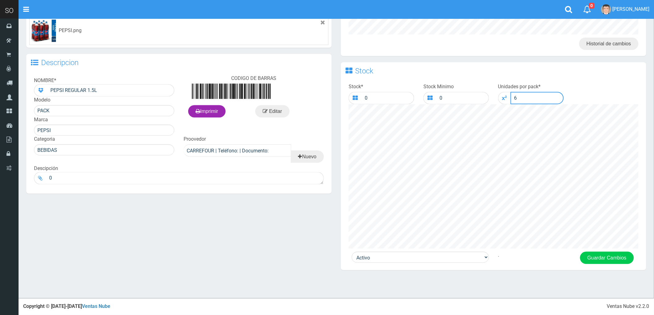
scroll to position [219, 0]
type input "6"
click at [617, 256] on button "Guardar Cambios" at bounding box center [607, 258] width 54 height 12
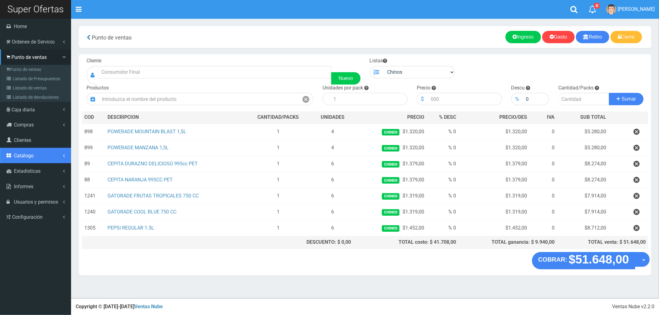
click at [25, 153] on span "Catálogo" at bounding box center [24, 156] width 20 height 6
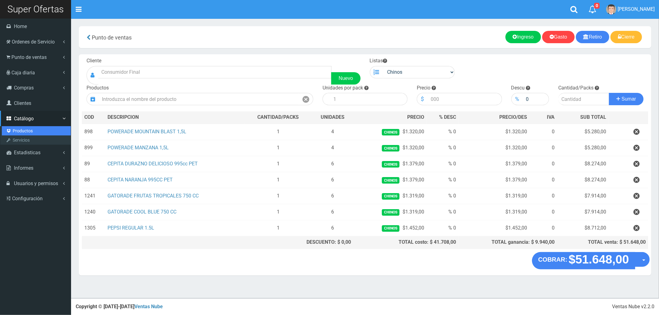
click at [26, 130] on link "Productos" at bounding box center [36, 130] width 69 height 9
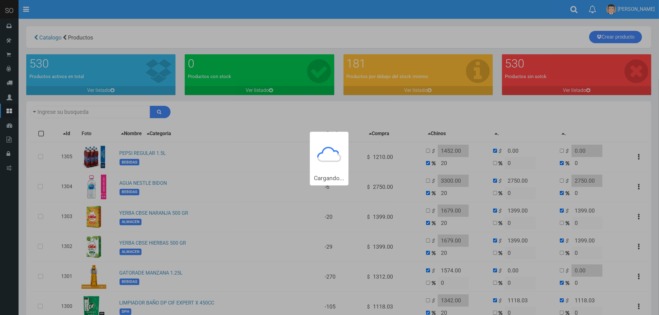
click at [63, 112] on div "Cargando..." at bounding box center [329, 93] width 659 height 186
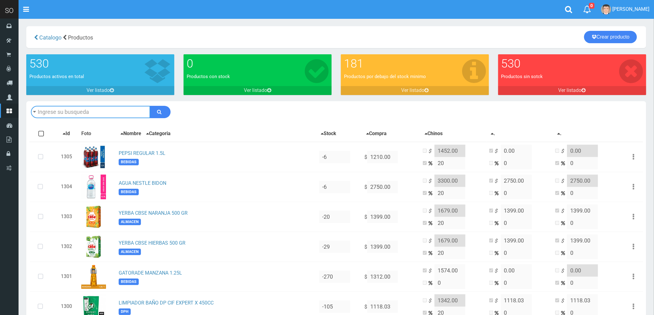
click at [63, 112] on input "text" at bounding box center [90, 112] width 119 height 12
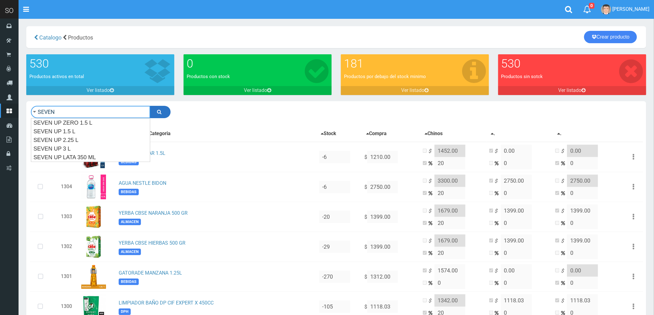
type input "SEVEN"
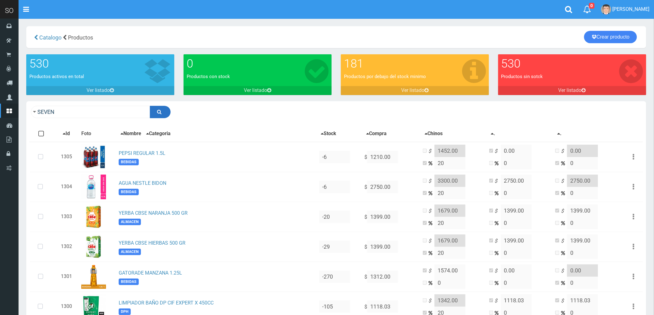
click at [158, 112] on icon "submit" at bounding box center [159, 112] width 5 height 9
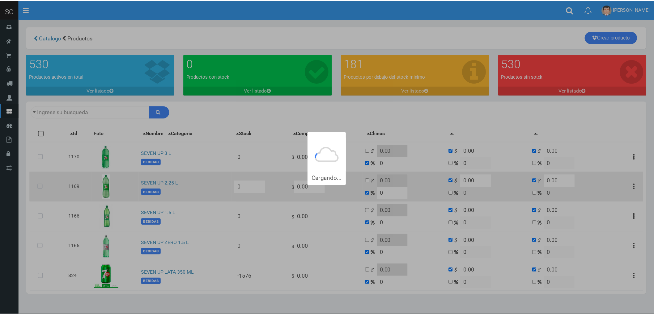
type input "SEVEN"
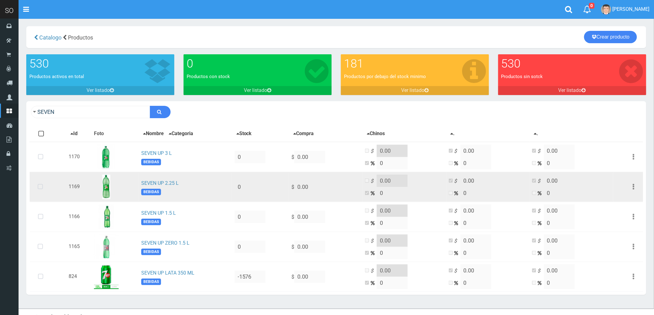
scroll to position [10, 0]
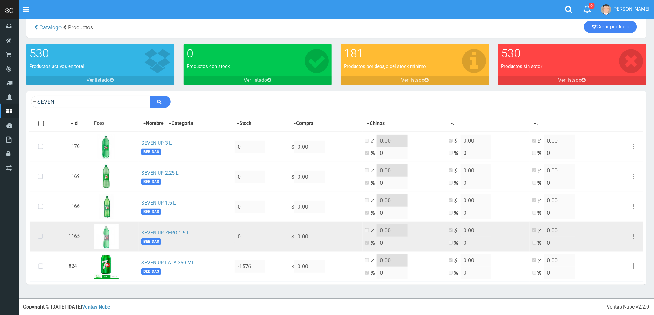
click at [38, 234] on icon at bounding box center [40, 237] width 16 height 20
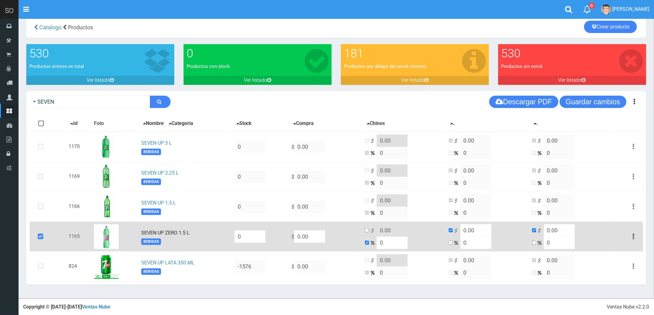
click at [630, 234] on button "button" at bounding box center [634, 236] width 14 height 11
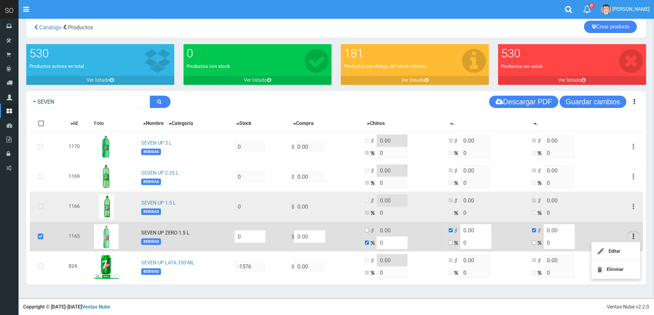
click at [41, 206] on icon at bounding box center [40, 207] width 16 height 20
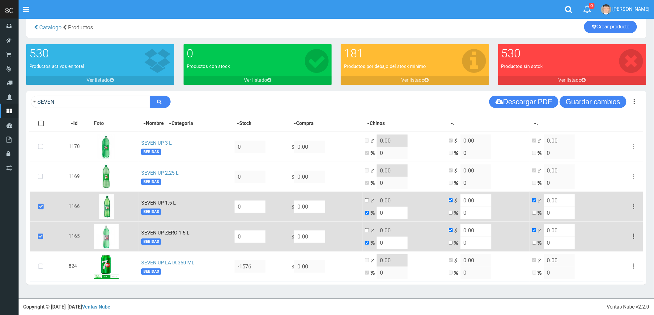
click at [632, 205] on button "button" at bounding box center [634, 206] width 14 height 11
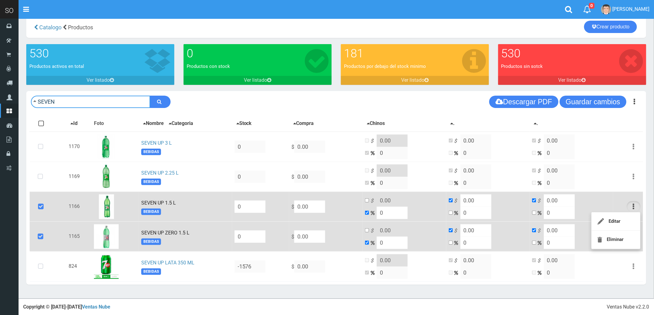
drag, startPoint x: 620, startPoint y: 217, endPoint x: 71, endPoint y: 100, distance: 560.8
click at [71, 100] on input "SEVEN" at bounding box center [90, 102] width 119 height 12
click at [150, 96] on button "submit" at bounding box center [160, 102] width 21 height 12
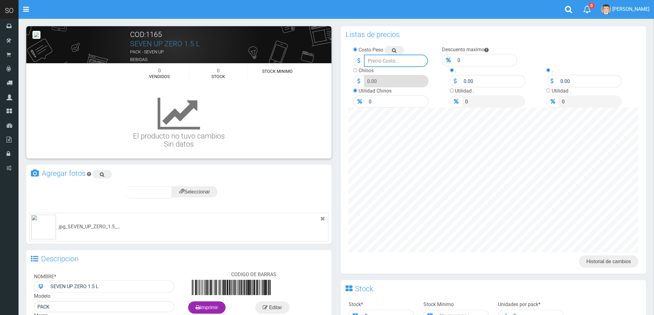
drag, startPoint x: 379, startPoint y: 60, endPoint x: 344, endPoint y: 69, distance: 35.7
click at [344, 69] on div "Costo Peso Descuento maximo 0 0" at bounding box center [493, 77] width 299 height 62
type input "1349"
drag, startPoint x: 378, startPoint y: 104, endPoint x: 358, endPoint y: 107, distance: 19.4
click at [358, 107] on div "0" at bounding box center [391, 101] width 76 height 12
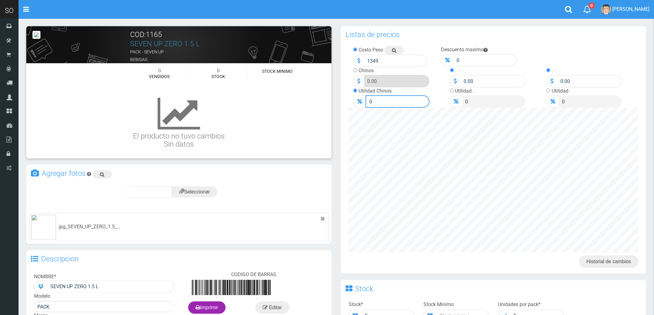
type input "2"
type input "1375.98"
type input "20"
type input "1618.8"
type input "20"
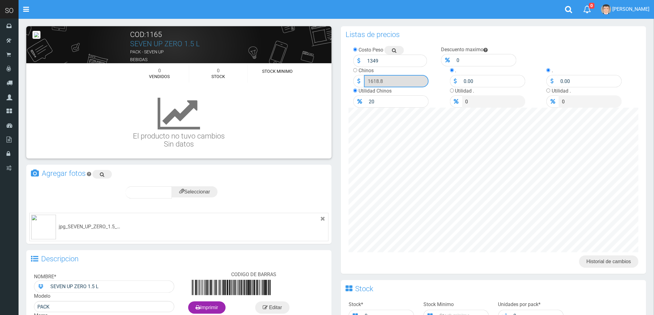
drag, startPoint x: 374, startPoint y: 87, endPoint x: 359, endPoint y: 88, distance: 15.2
click at [359, 87] on div "1618.8" at bounding box center [390, 81] width 75 height 12
click at [359, 71] on label "Chinos" at bounding box center [365, 71] width 15 height 6
click at [355, 71] on input "radio" at bounding box center [355, 70] width 4 height 4
radio input "true"
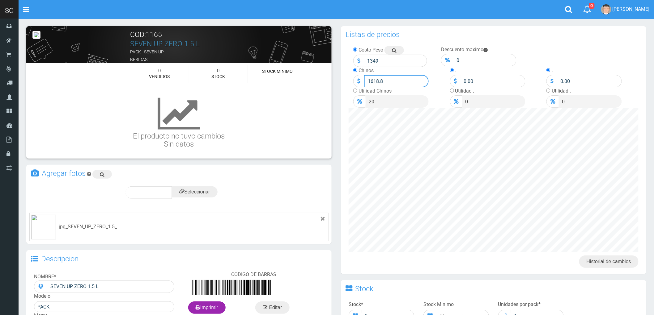
drag, startPoint x: 382, startPoint y: 79, endPoint x: 370, endPoint y: 82, distance: 12.0
click at [370, 82] on input "1618.8" at bounding box center [396, 81] width 65 height 12
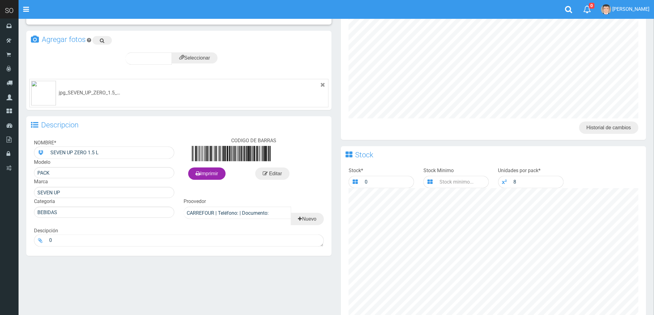
scroll to position [137, 0]
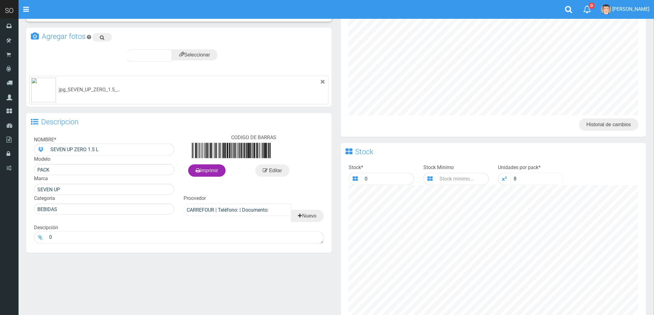
type input "1620"
drag, startPoint x: 527, startPoint y: 179, endPoint x: 501, endPoint y: 176, distance: 25.8
click at [501, 176] on div "8" at bounding box center [531, 179] width 66 height 12
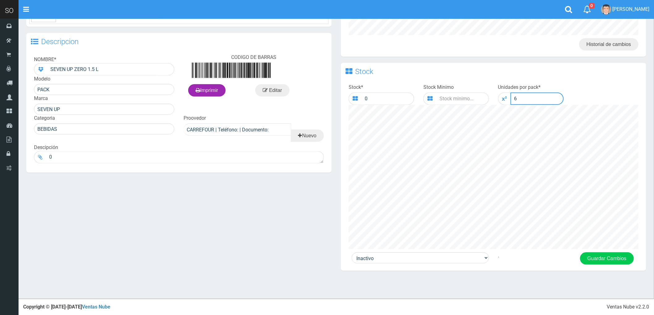
scroll to position [219, 0]
type input "6"
click at [609, 260] on button "Guardar Cambios" at bounding box center [607, 258] width 54 height 12
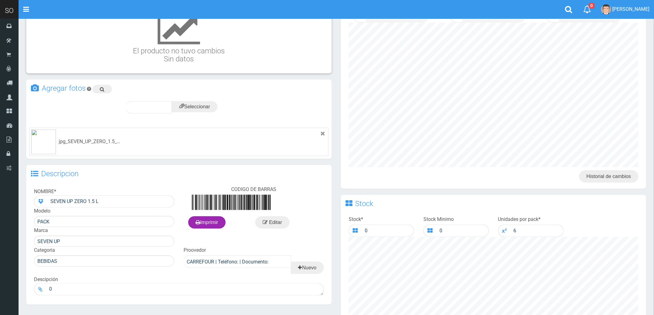
scroll to position [137, 0]
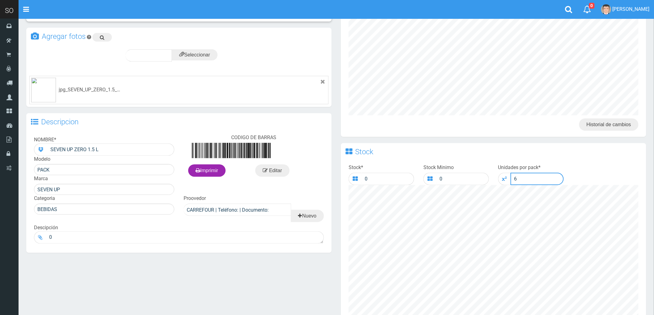
drag, startPoint x: 521, startPoint y: 180, endPoint x: 510, endPoint y: 181, distance: 10.2
click at [510, 181] on input "6" at bounding box center [536, 179] width 53 height 12
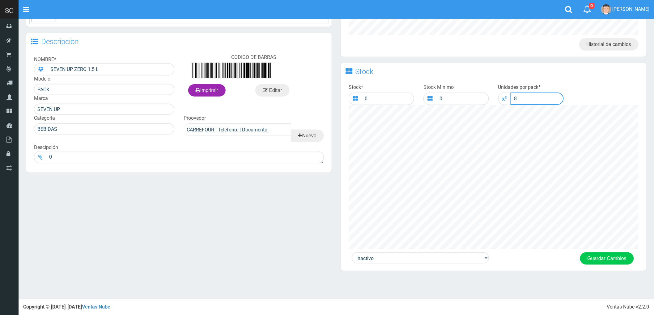
scroll to position [219, 0]
type input "8"
click at [616, 260] on button "Guardar Cambios" at bounding box center [607, 258] width 54 height 12
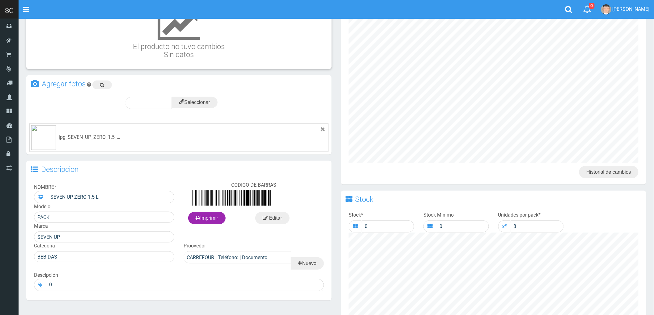
scroll to position [103, 0]
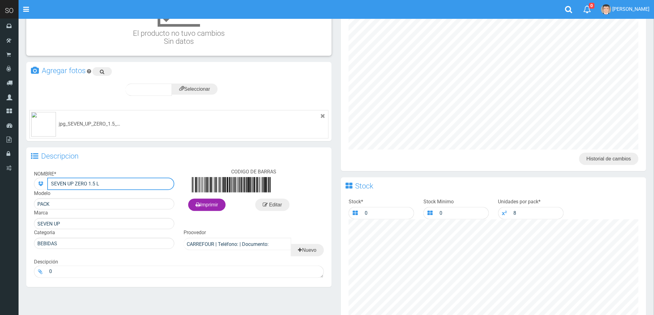
click at [76, 190] on input "SEVEN UP ZERO 1.5 L" at bounding box center [110, 184] width 127 height 12
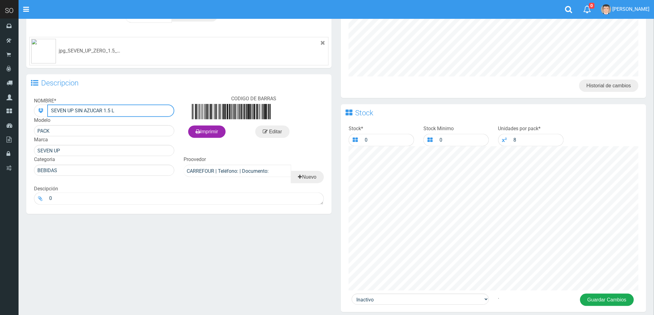
scroll to position [219, 0]
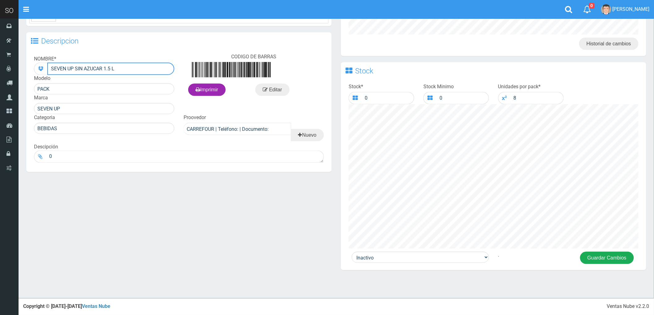
type input "SEVEN UP SIN AZUCAR 1.5 L"
click at [601, 260] on button "Guardar Cambios" at bounding box center [607, 258] width 54 height 12
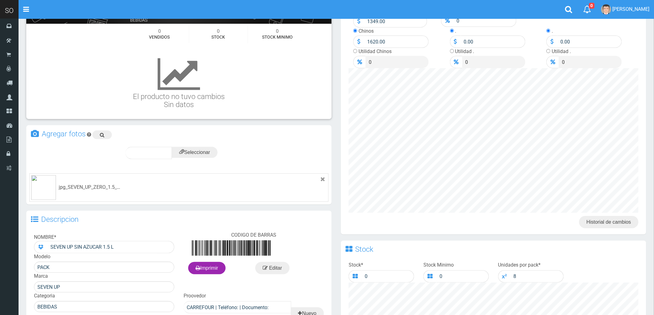
scroll to position [103, 0]
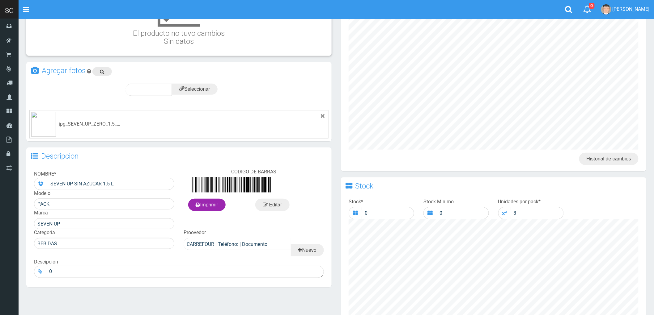
click at [102, 76] on icon at bounding box center [102, 71] width 5 height 9
click at [322, 119] on icon at bounding box center [322, 116] width 5 height 5
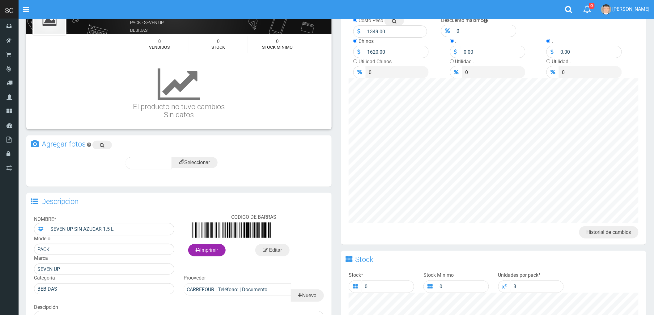
scroll to position [69, 0]
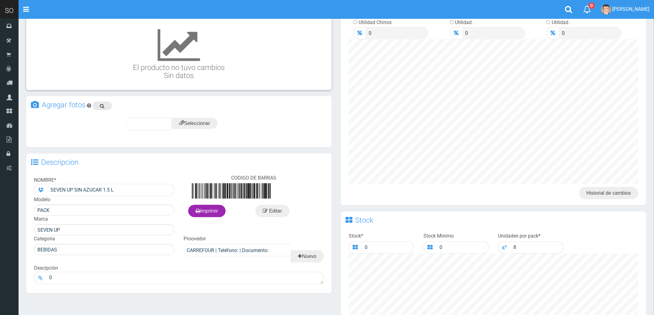
click at [102, 104] on icon at bounding box center [102, 106] width 5 height 9
click at [196, 119] on input "file" at bounding box center [195, 123] width 46 height 11
click at [211, 122] on span "subir" at bounding box center [210, 123] width 16 height 5
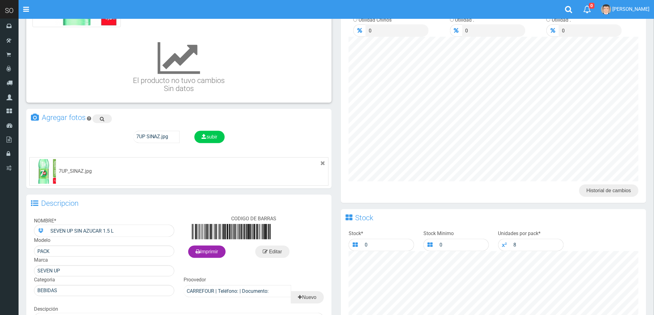
scroll to position [219, 0]
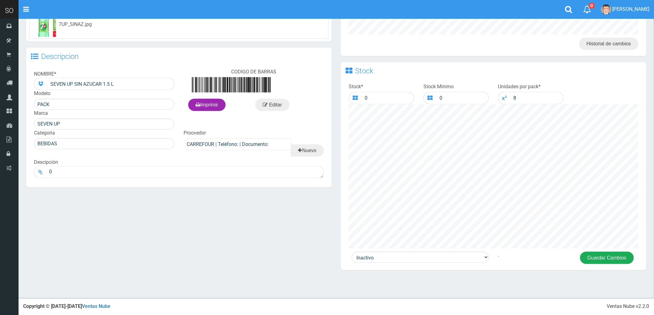
click at [607, 259] on button "Guardar Cambios" at bounding box center [607, 258] width 54 height 12
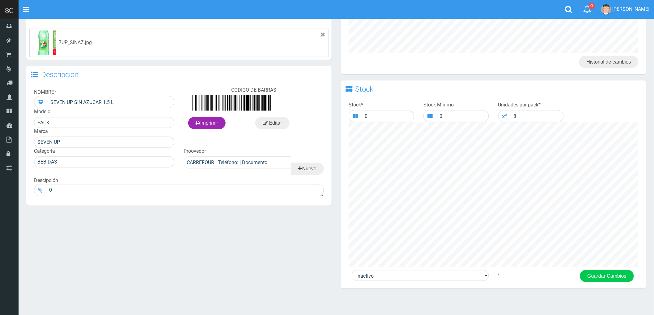
scroll to position [219, 0]
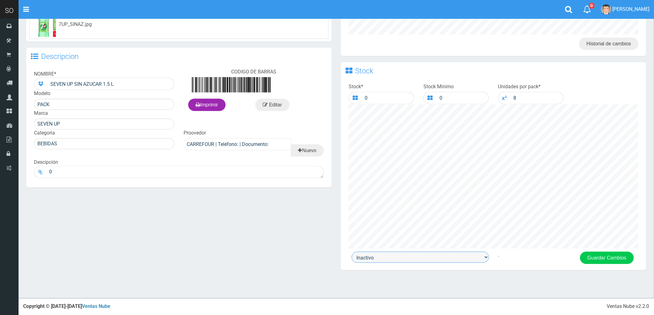
click at [484, 256] on select "Activo Inactivo" at bounding box center [420, 257] width 137 height 11
select select "1"
click at [352, 252] on select "Activo Inactivo" at bounding box center [420, 257] width 137 height 11
click at [604, 260] on button "Guardar Cambios" at bounding box center [607, 258] width 54 height 12
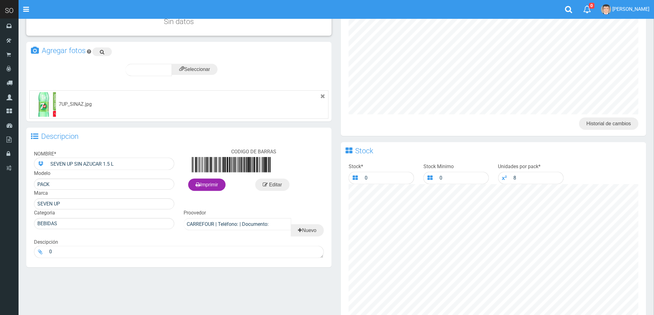
scroll to position [206, 0]
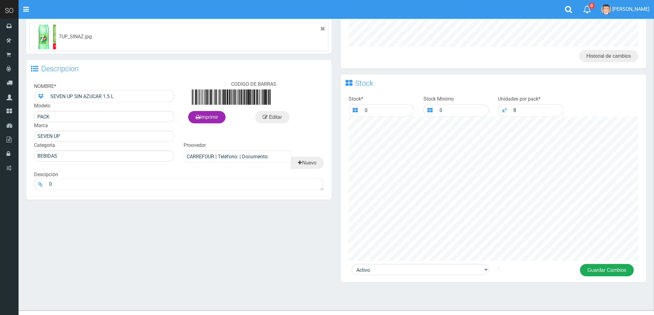
click at [606, 272] on button "Guardar Cambios" at bounding box center [607, 270] width 54 height 12
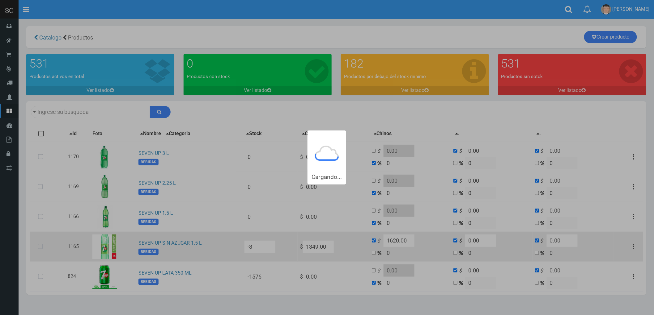
type input "SEVEN"
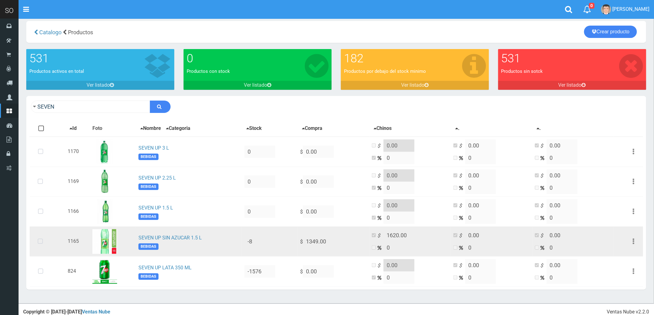
scroll to position [10, 0]
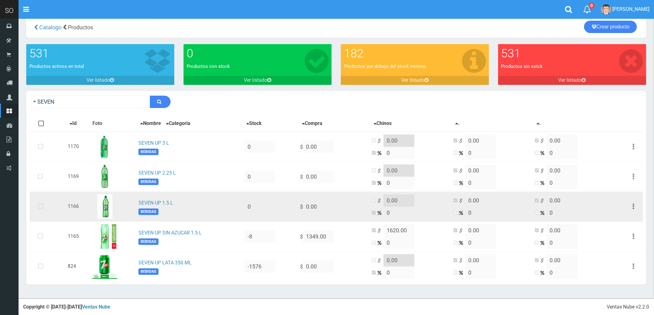
click at [41, 204] on icon at bounding box center [40, 207] width 16 height 20
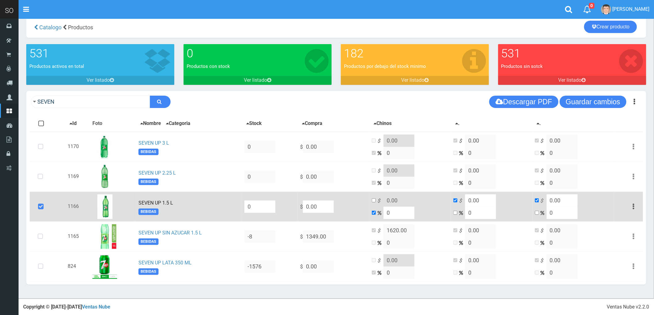
click at [632, 205] on button "button" at bounding box center [634, 206] width 14 height 11
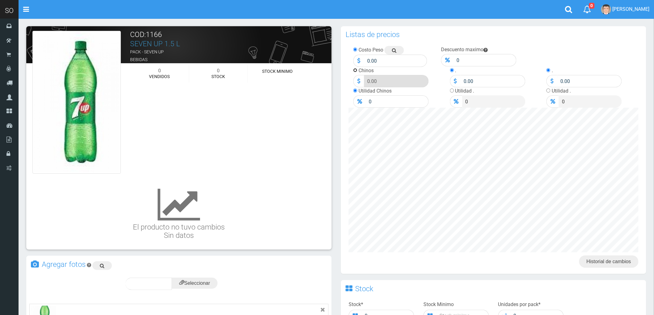
click at [356, 72] on input "radio" at bounding box center [355, 70] width 4 height 4
radio input "true"
click at [354, 93] on input "radio" at bounding box center [355, 91] width 4 height 4
radio input "true"
click at [382, 101] on input "0" at bounding box center [398, 101] width 64 height 12
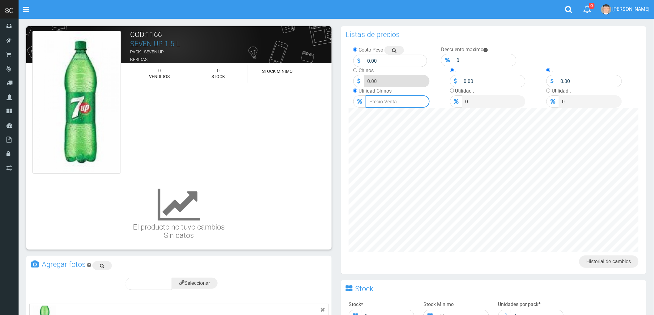
type input "0"
type input "20"
click at [376, 60] on input "number" at bounding box center [396, 61] width 64 height 12
type input "1200"
click at [384, 106] on input "20" at bounding box center [398, 101] width 64 height 12
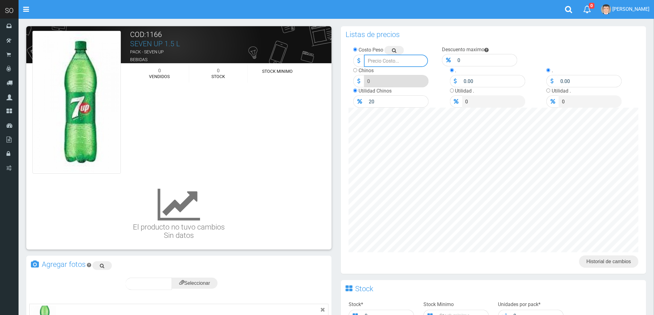
click at [385, 60] on input "number" at bounding box center [396, 61] width 64 height 12
type input "1200"
drag, startPoint x: 361, startPoint y: 107, endPoint x: 356, endPoint y: 108, distance: 4.9
click at [356, 108] on div "20" at bounding box center [391, 101] width 76 height 12
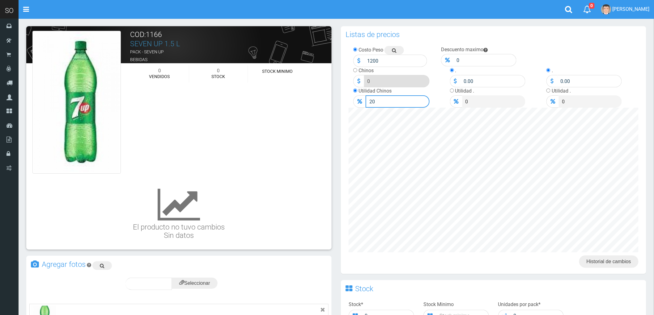
type input "2"
type input "1224"
type input "20"
type input "1440"
drag, startPoint x: 372, startPoint y: 61, endPoint x: 391, endPoint y: 67, distance: 19.6
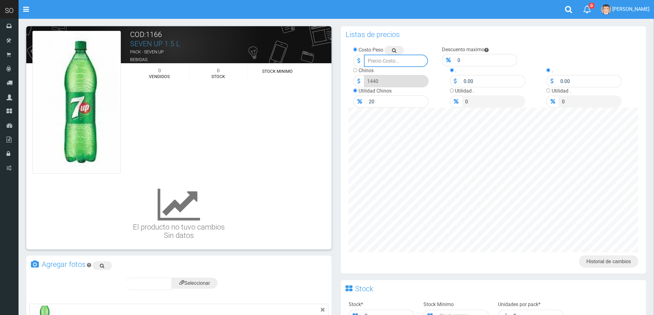
click at [391, 67] on div "Costo Peso Descuento maximo 0" at bounding box center [493, 77] width 299 height 62
drag, startPoint x: 371, startPoint y: 60, endPoint x: 409, endPoint y: 72, distance: 39.6
click at [409, 76] on div "Costo Peso 1249 Descuento maximo 0" at bounding box center [493, 77] width 299 height 62
type input "1349"
click at [379, 104] on input "20" at bounding box center [398, 101] width 64 height 12
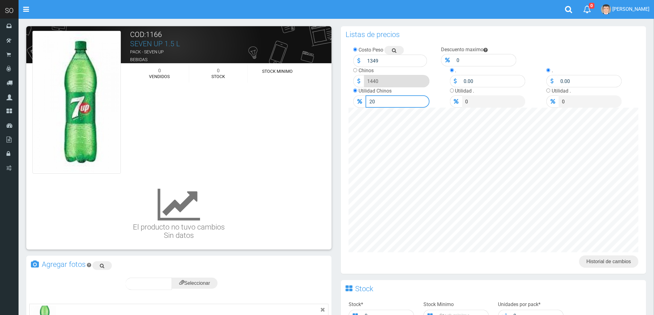
drag, startPoint x: 378, startPoint y: 104, endPoint x: 356, endPoint y: 102, distance: 22.0
click at [356, 102] on div "20" at bounding box center [391, 101] width 76 height 12
type input "2"
type input "1375.98"
type input "20"
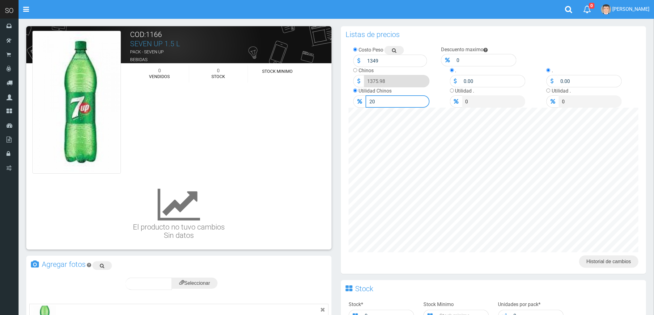
type input "1618.8"
drag, startPoint x: 371, startPoint y: 62, endPoint x: 411, endPoint y: 70, distance: 40.8
click at [411, 70] on div "Costo Peso Descuento maximo 0" at bounding box center [493, 77] width 299 height 62
type input "1249"
drag, startPoint x: 378, startPoint y: 101, endPoint x: 363, endPoint y: 103, distance: 15.0
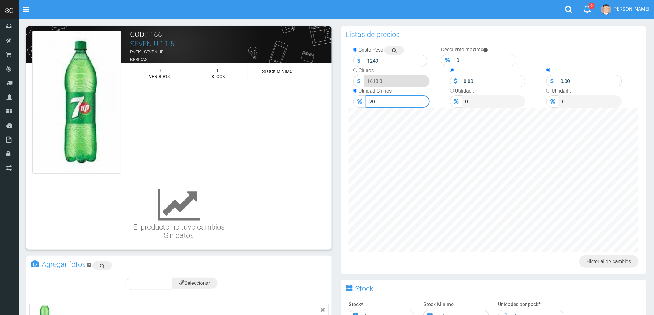
click at [363, 103] on div "20" at bounding box center [391, 101] width 76 height 12
type input "2"
type input "1273.98"
type input "20"
type input "1498.8"
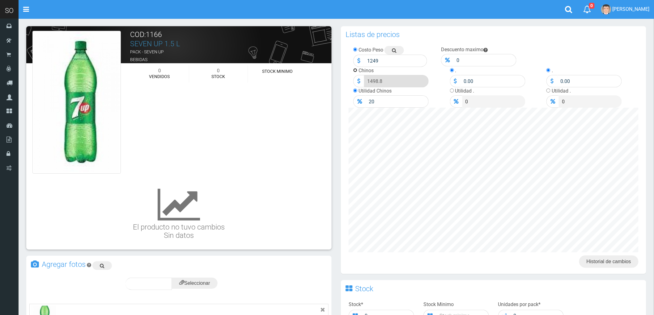
click at [356, 70] on input "radio" at bounding box center [355, 70] width 4 height 4
radio input "true"
drag, startPoint x: 389, startPoint y: 81, endPoint x: 371, endPoint y: 83, distance: 18.3
click at [371, 83] on input "1498.8" at bounding box center [396, 81] width 65 height 12
type input "1"
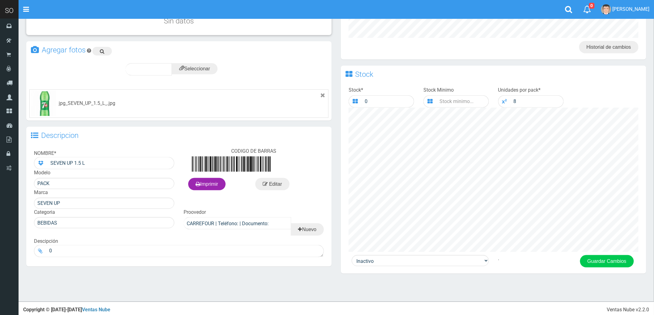
scroll to position [219, 0]
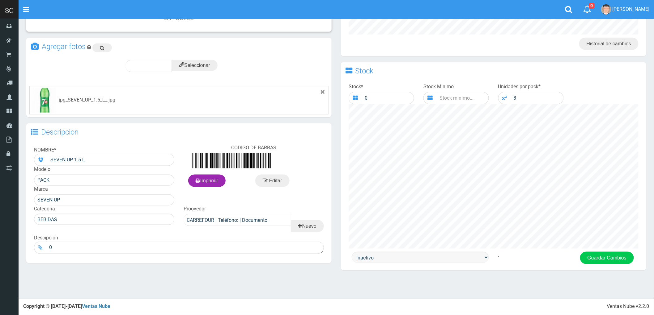
type input "1500"
drag, startPoint x: 432, startPoint y: 260, endPoint x: 425, endPoint y: 263, distance: 7.5
click at [432, 260] on select "Activo Inactivo" at bounding box center [420, 257] width 137 height 11
select select "1"
click at [352, 252] on select "Activo Inactivo" at bounding box center [420, 257] width 137 height 11
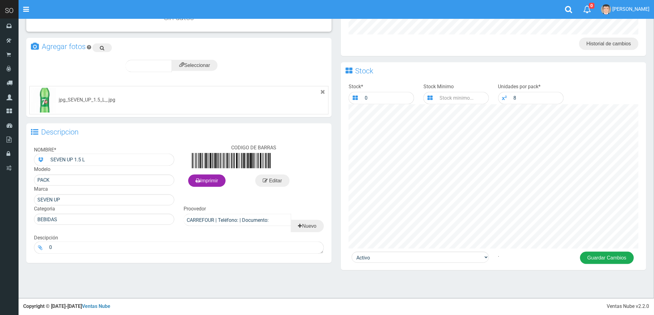
click at [608, 256] on button "Guardar Cambios" at bounding box center [607, 258] width 54 height 12
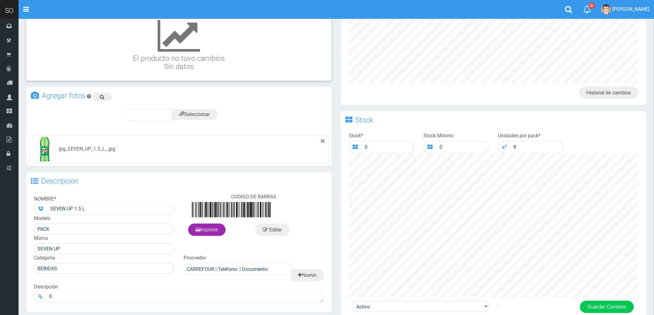
scroll to position [171, 0]
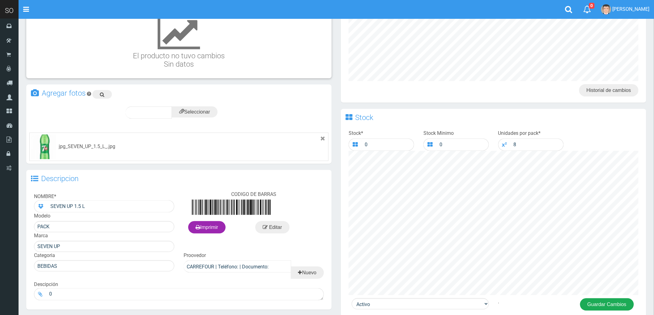
click at [607, 307] on button "Guardar Cambios" at bounding box center [607, 305] width 54 height 12
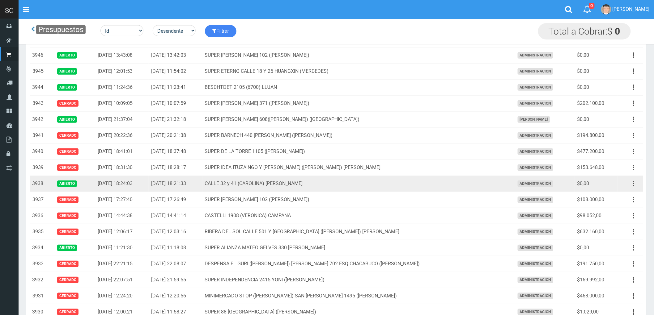
scroll to position [69, 0]
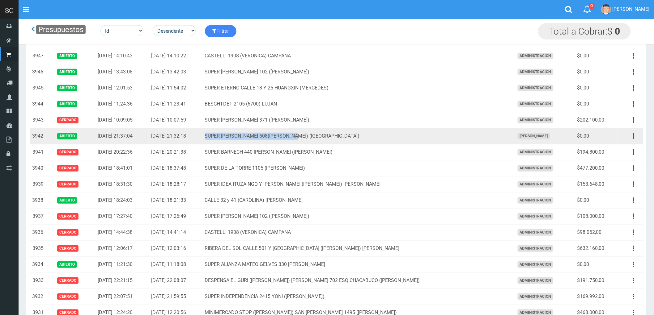
drag, startPoint x: 243, startPoint y: 136, endPoint x: 380, endPoint y: 133, distance: 137.5
click at [380, 133] on td "SUPER [PERSON_NAME] 608([PERSON_NAME]) ([GEOGRAPHIC_DATA])" at bounding box center [357, 137] width 310 height 16
